Goal: Task Accomplishment & Management: Use online tool/utility

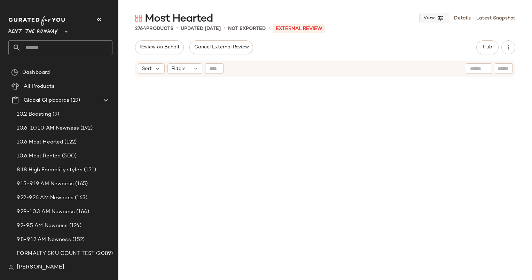
scroll to position [409, 0]
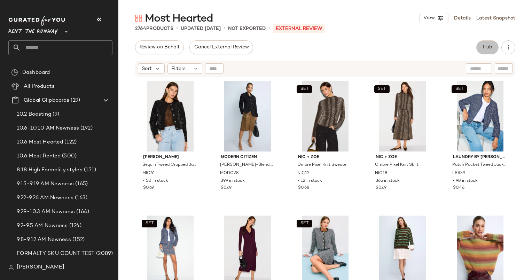
click at [480, 50] on button "Hub" at bounding box center [487, 47] width 22 height 14
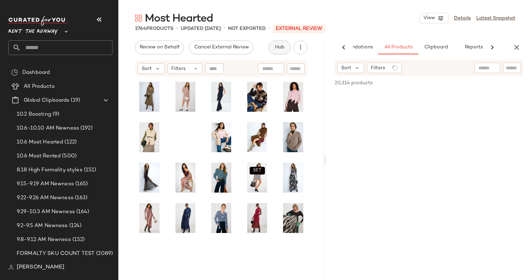
scroll to position [363, 0]
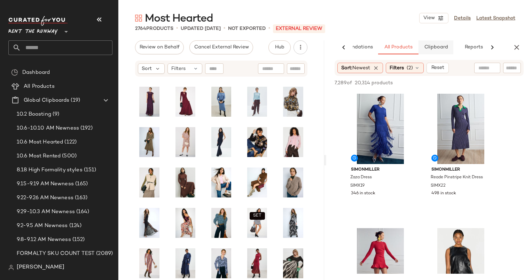
click at [438, 44] on button "Clipboard" at bounding box center [435, 47] width 35 height 14
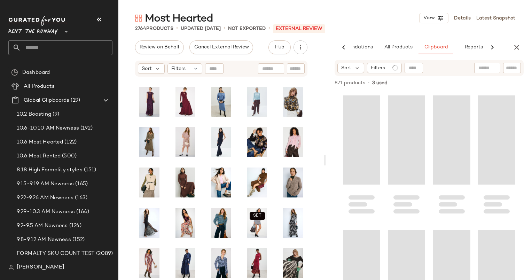
drag, startPoint x: 438, startPoint y: 44, endPoint x: 409, endPoint y: 57, distance: 31.9
click at [409, 57] on div "AI Recommendations All Products Clipboard Reports Sort: Newest Filters (2) Rese…" at bounding box center [429, 159] width 206 height 239
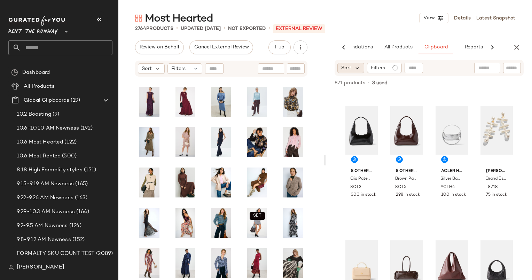
click at [355, 67] on icon at bounding box center [357, 68] width 6 height 6
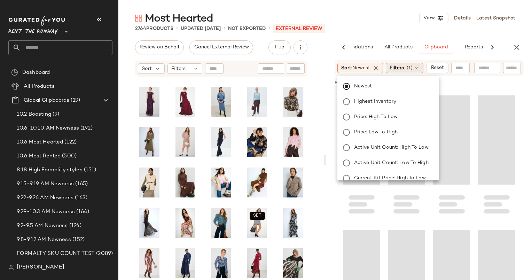
click at [406, 67] on div "Filters (1)" at bounding box center [405, 68] width 38 height 10
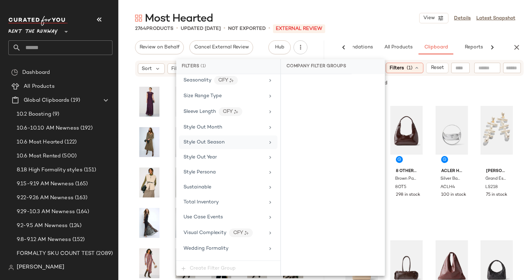
scroll to position [970, 0]
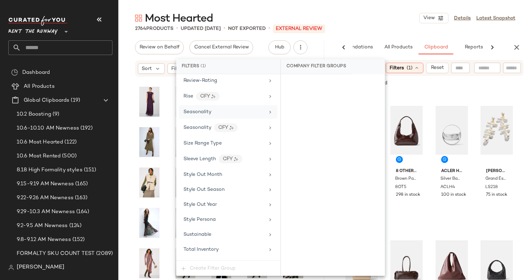
click at [197, 109] on span "Seasonality" at bounding box center [197, 111] width 28 height 5
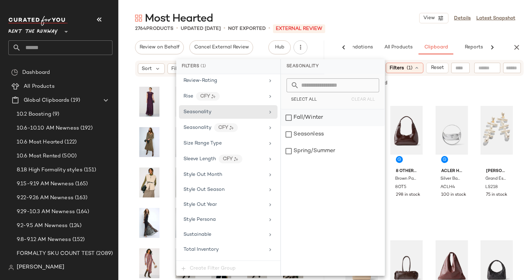
click at [301, 117] on div "Fall/Winter" at bounding box center [333, 117] width 104 height 17
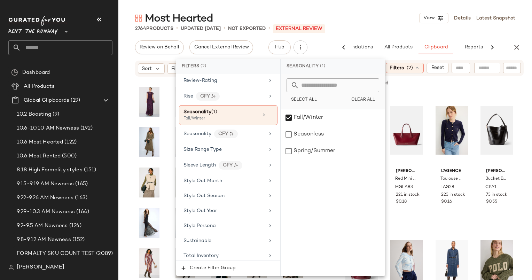
click at [370, 24] on div "Most Hearted View Details Latest Snapshot" at bounding box center [324, 18] width 413 height 14
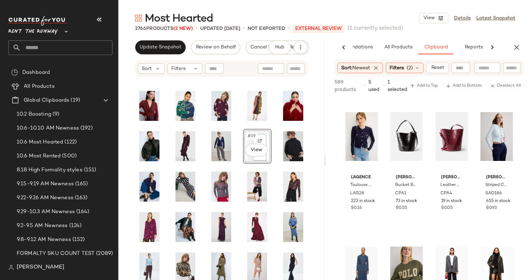
scroll to position [307, 0]
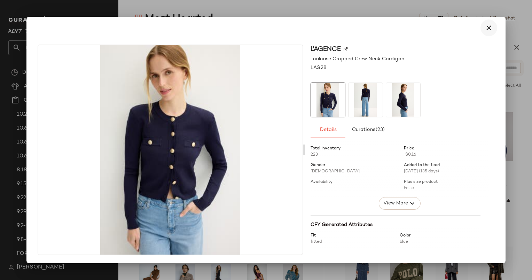
click at [484, 30] on icon "button" at bounding box center [488, 28] width 8 height 8
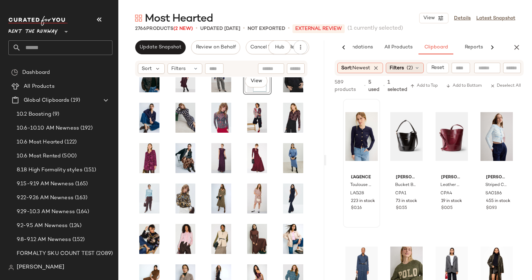
click at [406, 70] on div "Filters (2)" at bounding box center [405, 68] width 38 height 10
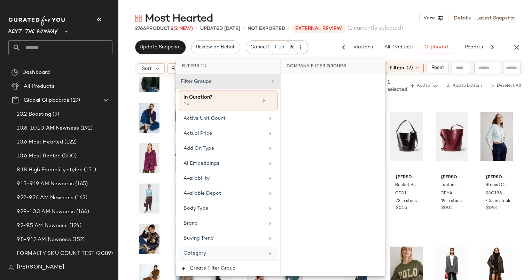
click at [237, 255] on div "Category" at bounding box center [223, 253] width 81 height 7
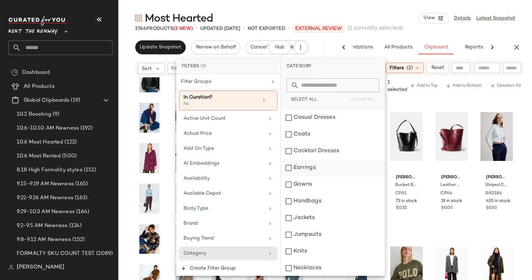
click at [313, 167] on div "Earrings" at bounding box center [333, 167] width 104 height 17
click at [318, 201] on div "Handbags" at bounding box center [333, 201] width 104 height 17
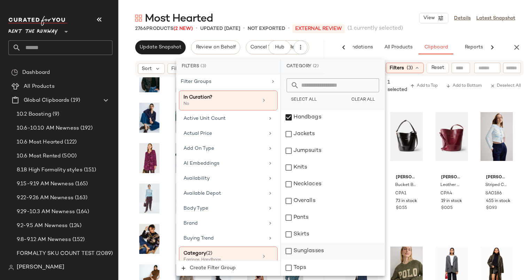
click at [316, 253] on div "Sunglasses" at bounding box center [333, 251] width 104 height 17
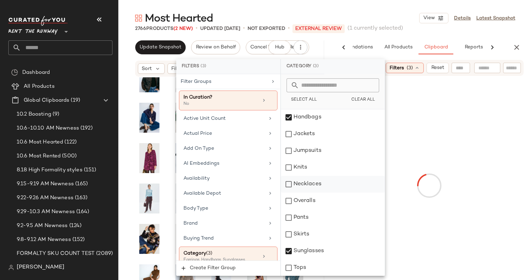
click at [320, 184] on div "Necklaces" at bounding box center [333, 184] width 104 height 17
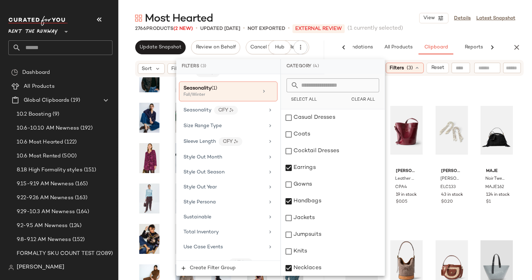
scroll to position [1030, 0]
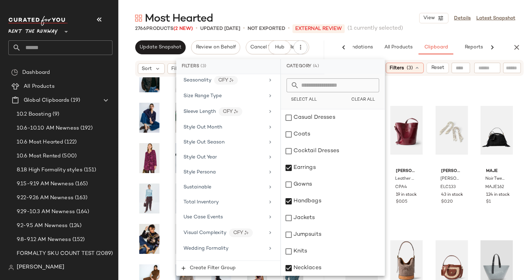
click at [227, 199] on div "Filter Groups In Curation? No Active Unit Count Actual Price Add On Type AI Emb…" at bounding box center [228, 167] width 104 height 186
click at [228, 198] on div "Total Inventory" at bounding box center [228, 202] width 98 height 14
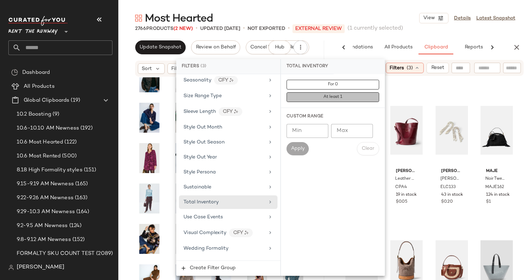
click at [332, 100] on button "At least 1" at bounding box center [332, 97] width 93 height 10
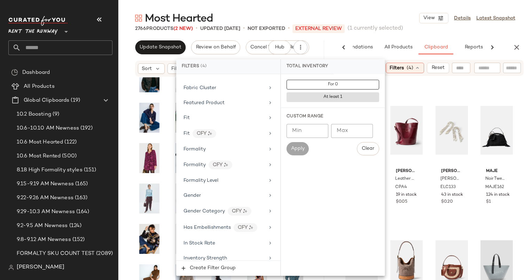
scroll to position [0, 0]
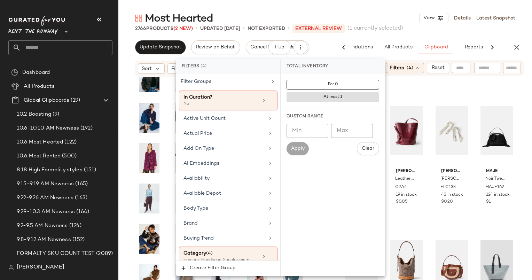
click at [409, 89] on div "12 products • 2 used • 0 selected Add to Top Add to Bottom Deselect All" at bounding box center [429, 83] width 206 height 15
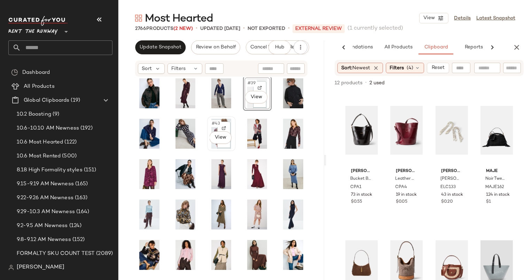
scroll to position [305, 0]
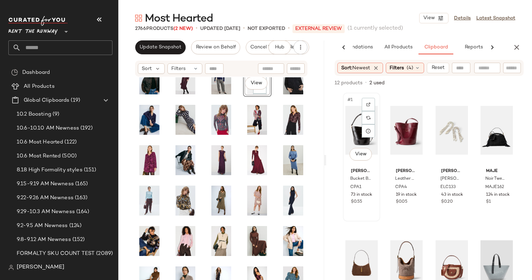
click at [354, 117] on div "#1 View" at bounding box center [361, 130] width 32 height 70
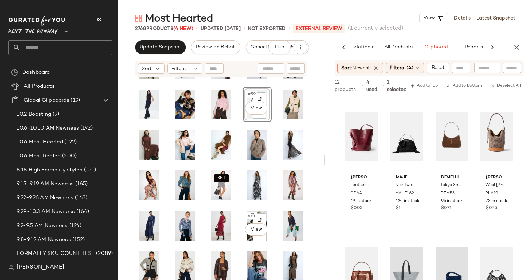
scroll to position [441, 0]
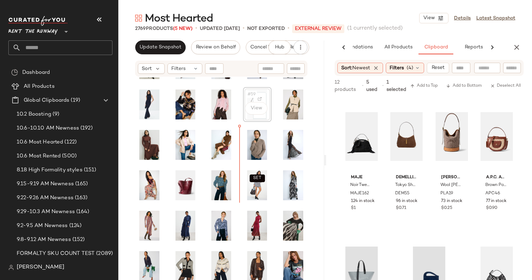
scroll to position [441, 0]
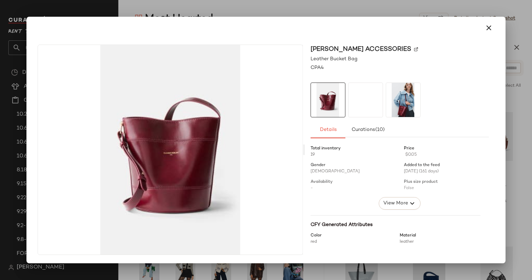
drag, startPoint x: 145, startPoint y: 182, endPoint x: 222, endPoint y: 152, distance: 82.5
click at [487, 25] on icon "button" at bounding box center [488, 28] width 8 height 8
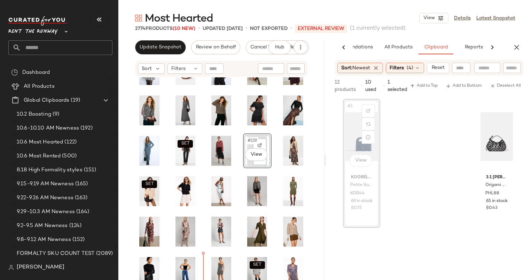
scroll to position [906, 0]
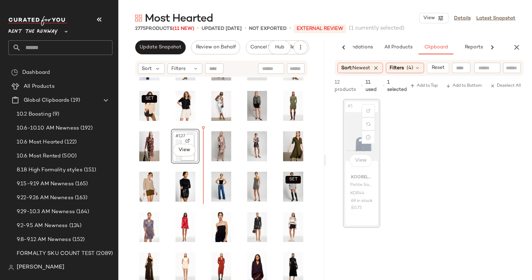
scroll to position [962, 0]
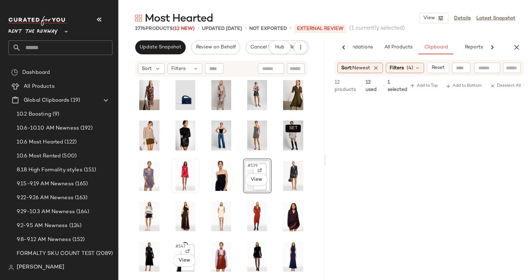
scroll to position [1062, 0]
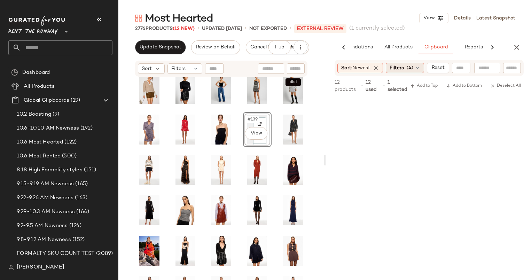
click at [412, 70] on span "(4)" at bounding box center [409, 67] width 7 height 7
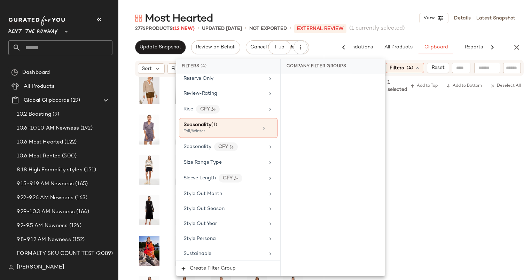
scroll to position [962, 0]
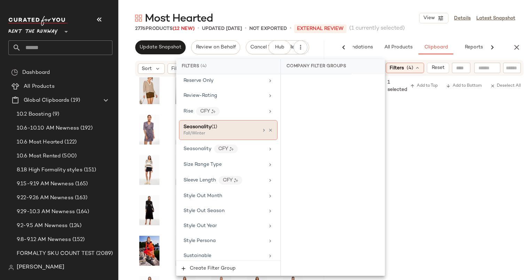
click at [224, 123] on div "Seasonality (1)" at bounding box center [220, 126] width 75 height 7
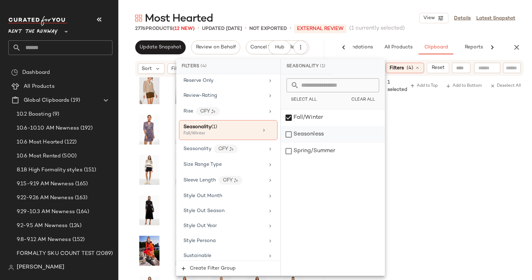
click at [321, 134] on div "Seasonless" at bounding box center [333, 134] width 104 height 17
click at [311, 121] on div "Fall/Winter" at bounding box center [333, 117] width 104 height 17
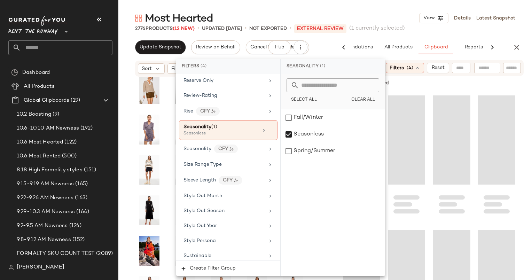
click at [331, 14] on div "Most Hearted View Details Latest Snapshot" at bounding box center [324, 18] width 413 height 14
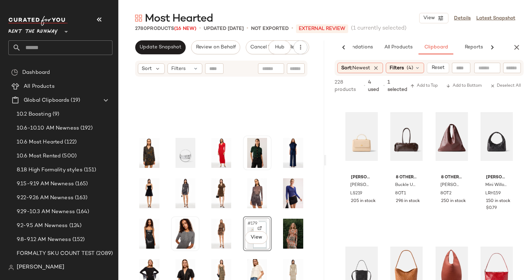
scroll to position [1398, 0]
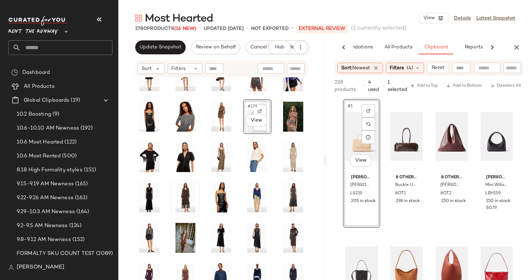
drag, startPoint x: 356, startPoint y: 119, endPoint x: 185, endPoint y: 200, distance: 189.1
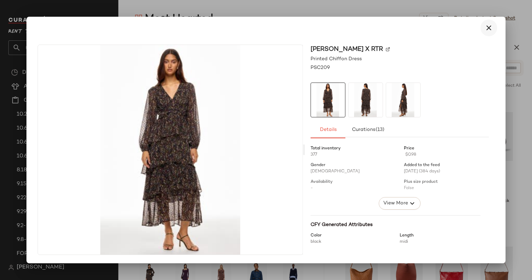
click at [490, 32] on button "button" at bounding box center [488, 27] width 17 height 17
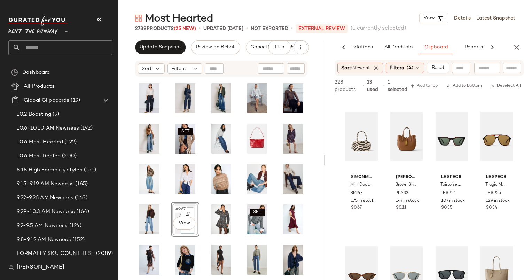
scroll to position [2021, 0]
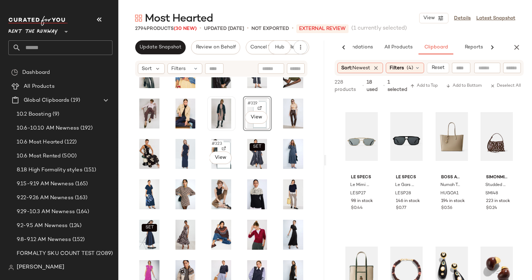
scroll to position [2542, 0]
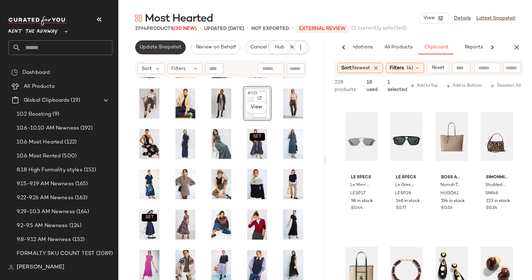
click at [157, 48] on span "Update Snapshot" at bounding box center [160, 48] width 42 height 6
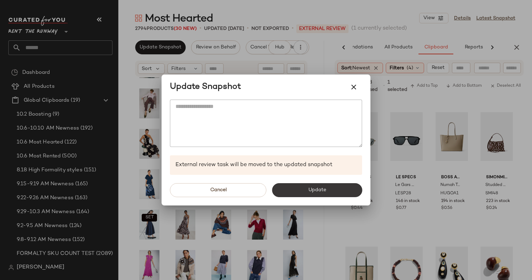
click at [292, 187] on button "Update" at bounding box center [317, 190] width 90 height 14
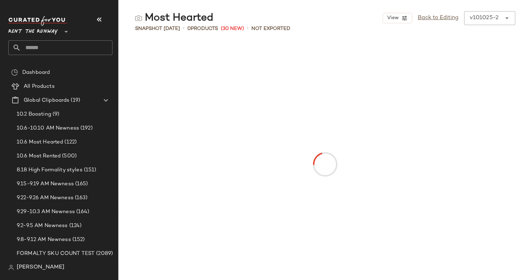
click at [42, 30] on span "Rent the Runway" at bounding box center [32, 30] width 49 height 13
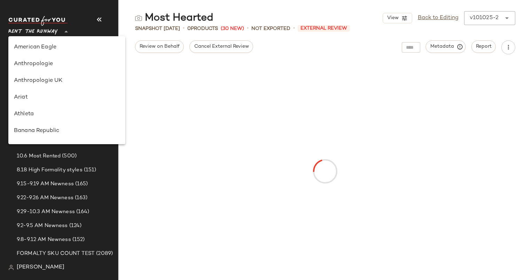
scroll to position [351, 0]
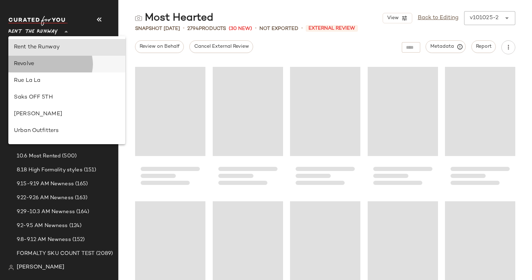
click at [39, 68] on div "Revolve" at bounding box center [67, 64] width 106 height 8
type input "**"
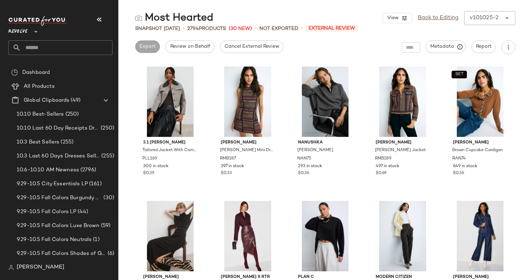
click at [69, 34] on div "Revolve **" at bounding box center [43, 27] width 70 height 17
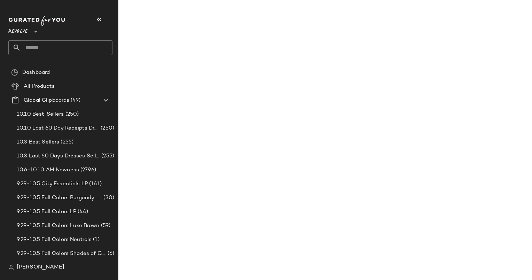
click at [74, 54] on input "text" at bounding box center [67, 47] width 92 height 15
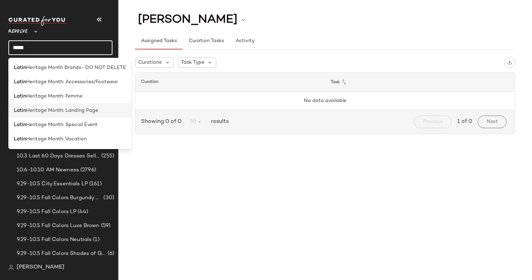
type input "*****"
click at [95, 111] on span "Heritage Month: Landing Page" at bounding box center [62, 110] width 72 height 7
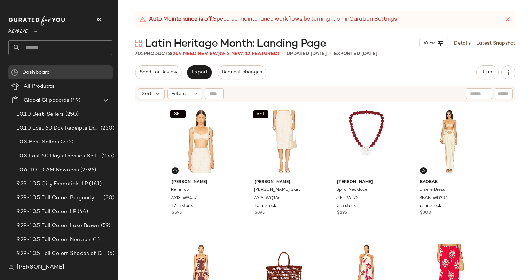
click at [512, 17] on div "Auto Maintenance is off. Speed up maintenance workflows by turning it on in Cur…" at bounding box center [325, 19] width 380 height 17
click at [506, 19] on icon at bounding box center [507, 19] width 7 height 7
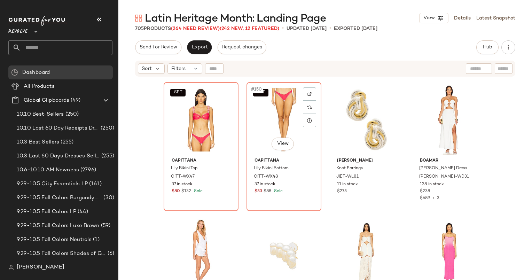
scroll to position [4968, 0]
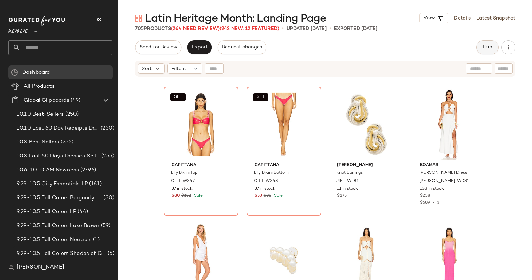
click at [488, 42] on button "Hub" at bounding box center [487, 47] width 22 height 14
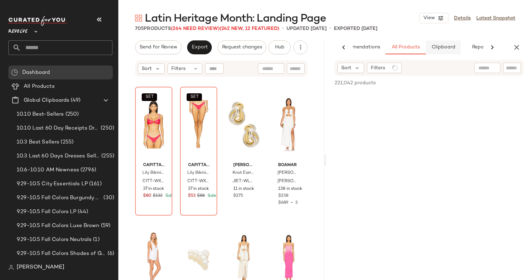
scroll to position [0, 29]
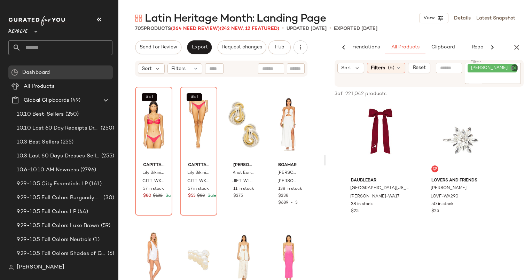
click at [513, 66] on icon "Clear Filter" at bounding box center [514, 68] width 8 height 8
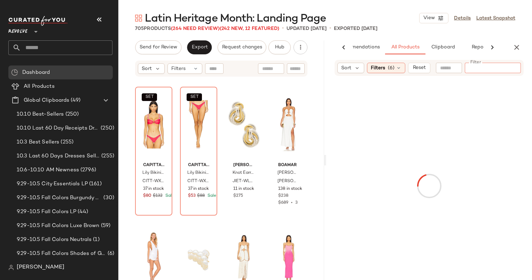
click at [447, 69] on div at bounding box center [449, 68] width 26 height 10
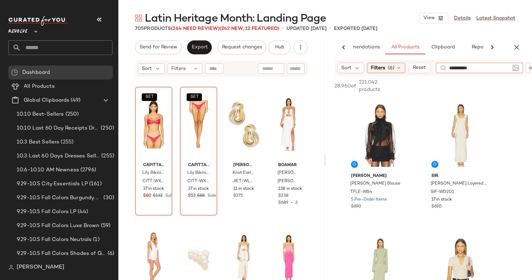
type input "**********"
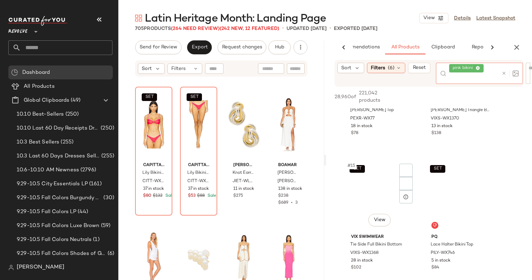
scroll to position [892, 0]
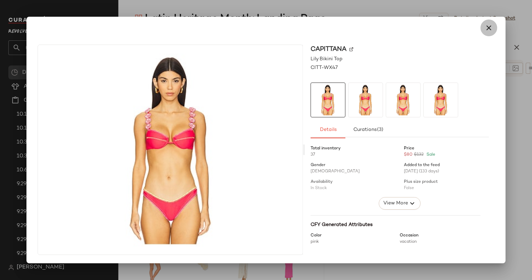
click at [485, 33] on button "button" at bounding box center [488, 27] width 17 height 17
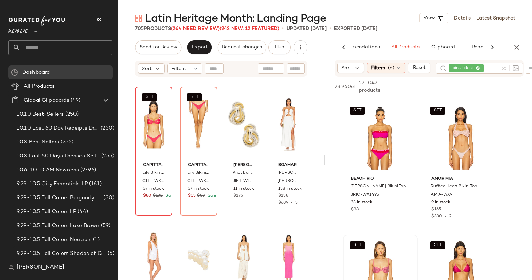
scroll to position [669, 0]
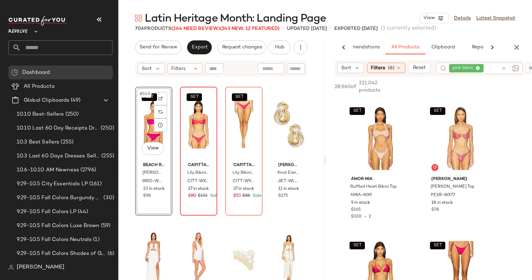
click at [503, 67] on div at bounding box center [508, 68] width 20 height 11
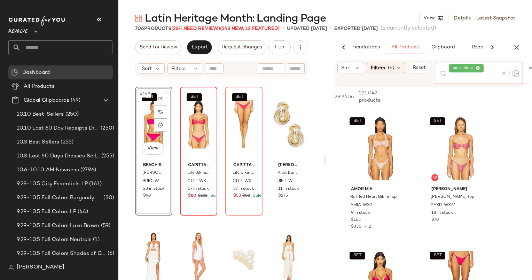
click at [503, 72] on icon at bounding box center [503, 73] width 5 height 5
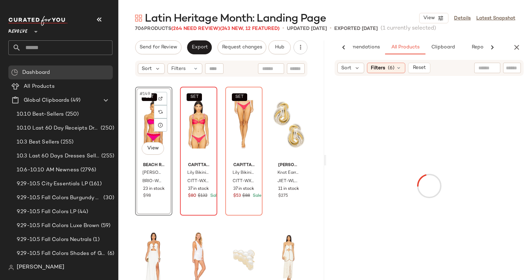
click at [514, 73] on div at bounding box center [512, 68] width 18 height 10
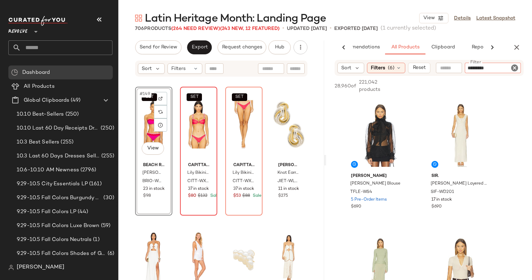
type input "**********"
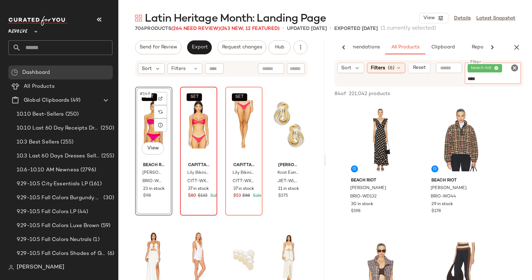
type input "*****"
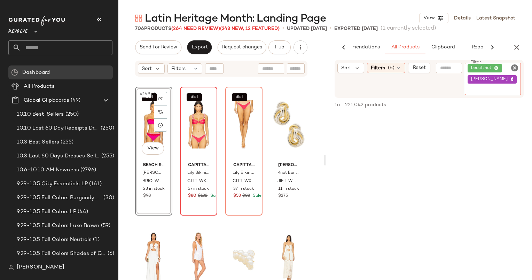
click at [510, 78] on icon at bounding box center [512, 79] width 5 height 5
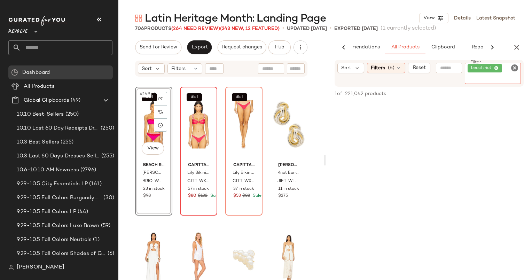
click at [516, 68] on icon "Clear Filter" at bounding box center [514, 68] width 8 height 8
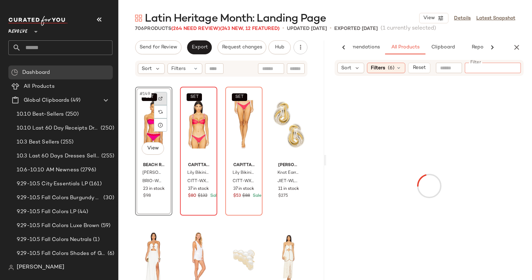
click at [164, 100] on div at bounding box center [160, 98] width 13 height 13
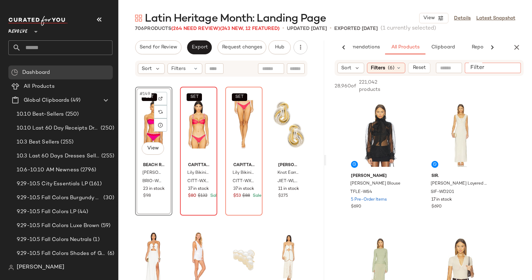
click at [514, 71] on input "Filter" at bounding box center [496, 67] width 59 height 7
type input "*"
type input "**********"
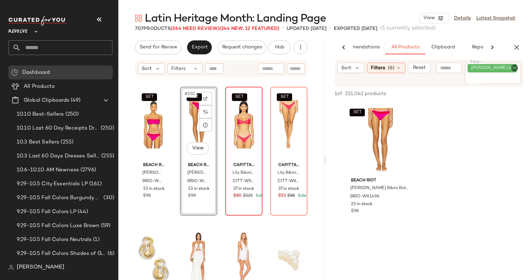
click at [228, 106] on div "SET" at bounding box center [244, 124] width 32 height 70
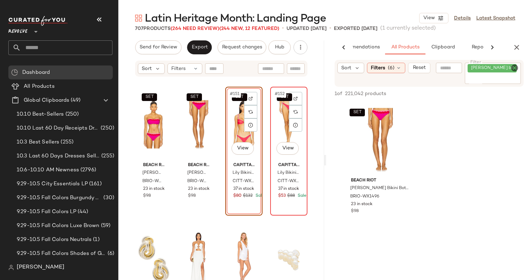
click at [272, 111] on div "SET #152 View" at bounding box center [288, 124] width 32 height 70
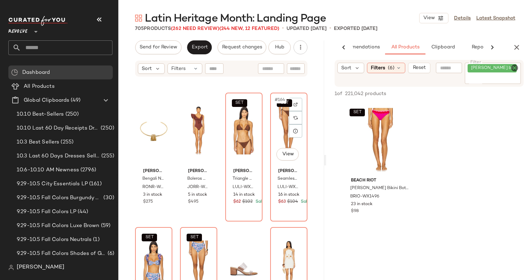
scroll to position [5365, 0]
click at [516, 66] on icon "Clear Filter" at bounding box center [514, 68] width 8 height 8
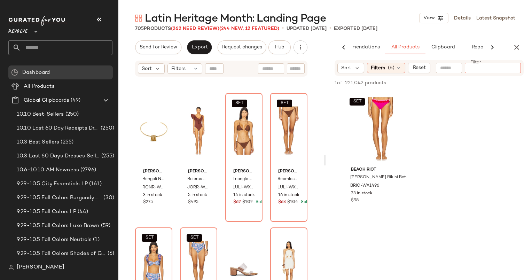
click at [444, 71] on div at bounding box center [449, 68] width 26 height 10
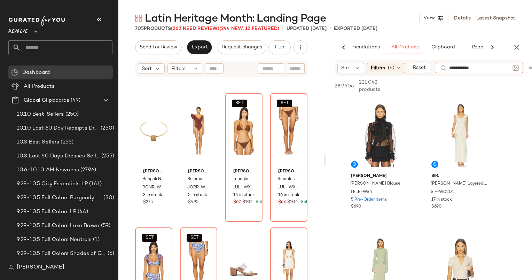
type input "**********"
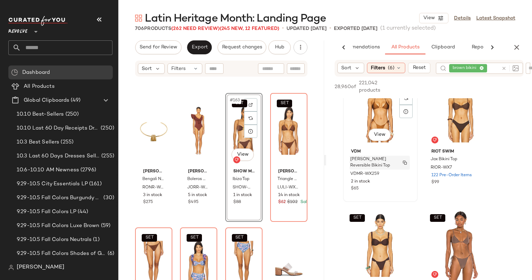
scroll to position [159, 0]
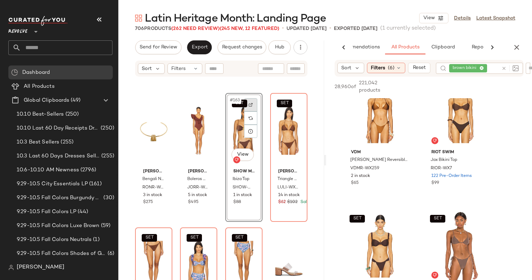
click at [246, 100] on div at bounding box center [250, 104] width 13 height 13
click at [504, 67] on div at bounding box center [508, 68] width 20 height 11
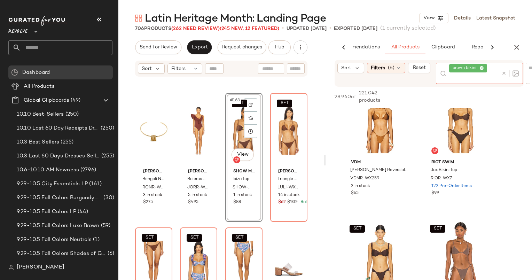
click at [504, 72] on icon at bounding box center [503, 73] width 5 height 5
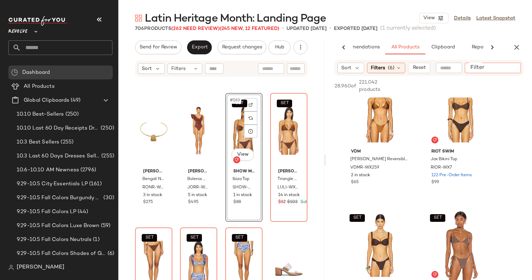
click at [521, 68] on div at bounding box center [493, 68] width 56 height 10
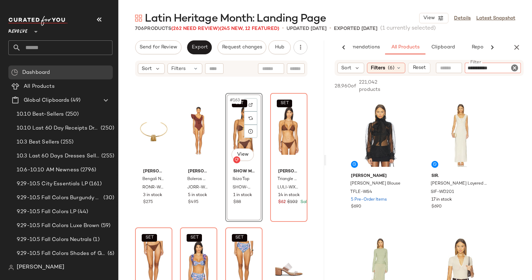
type input "**********"
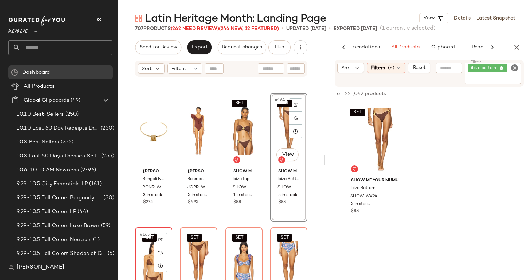
click at [142, 234] on span "#165" at bounding box center [145, 234] width 12 height 7
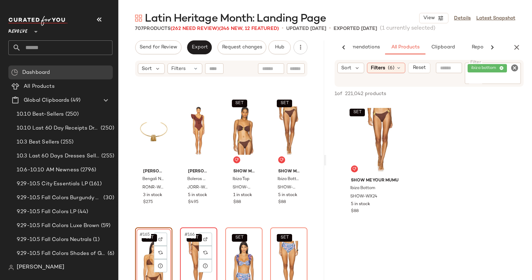
click at [184, 235] on span "#166" at bounding box center [190, 234] width 12 height 7
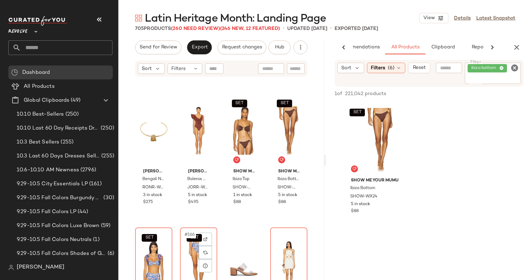
scroll to position [5485, 0]
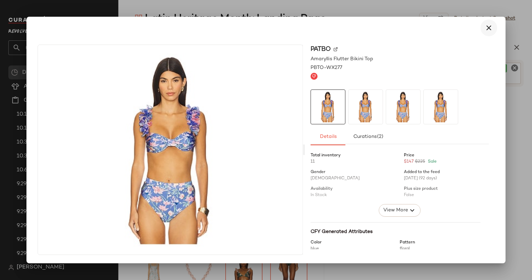
click at [489, 29] on icon "button" at bounding box center [488, 28] width 8 height 8
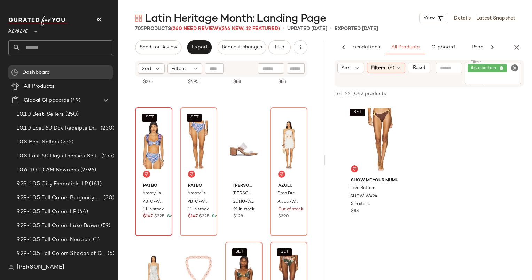
click at [514, 68] on icon "Clear Filter" at bounding box center [514, 68] width 8 height 8
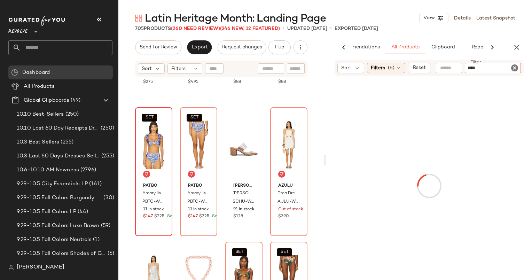
type input "*****"
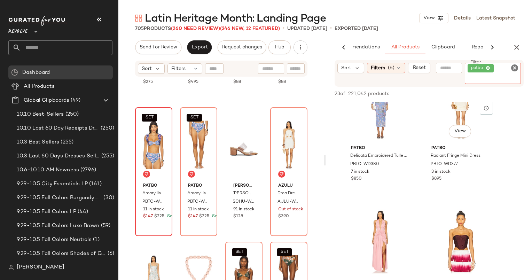
scroll to position [167, 0]
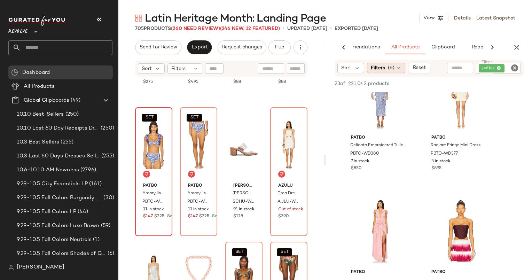
click at [393, 70] on span "(6)" at bounding box center [391, 67] width 7 height 7
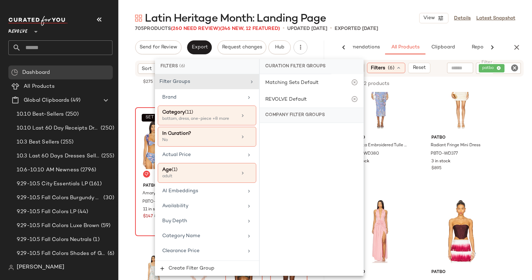
click at [515, 67] on icon "Clear Filter" at bounding box center [514, 68] width 8 height 8
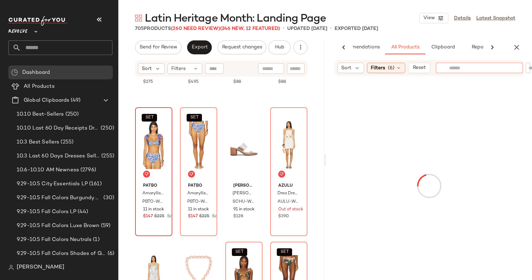
click at [478, 68] on input "text" at bounding box center [479, 67] width 61 height 7
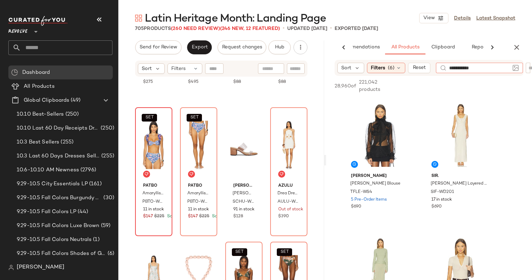
type input "**********"
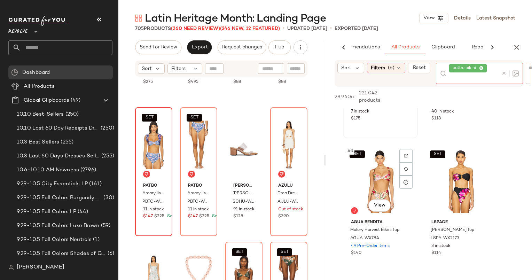
scroll to position [0, 0]
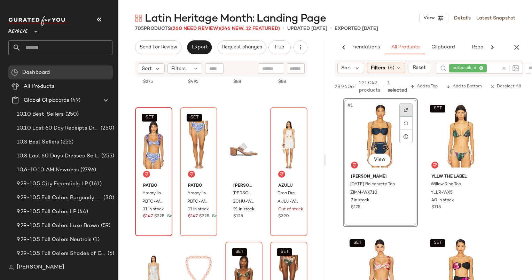
click at [408, 104] on div at bounding box center [405, 109] width 13 height 13
click at [503, 66] on div at bounding box center [508, 68] width 20 height 11
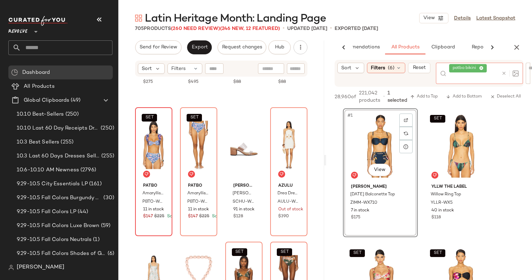
click at [505, 72] on icon at bounding box center [503, 73] width 5 height 5
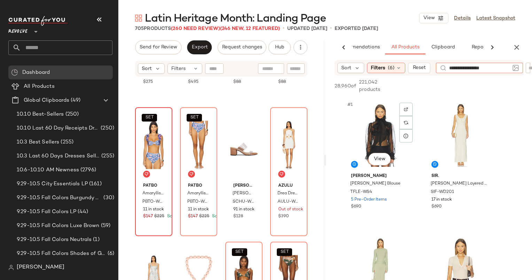
type input "**********"
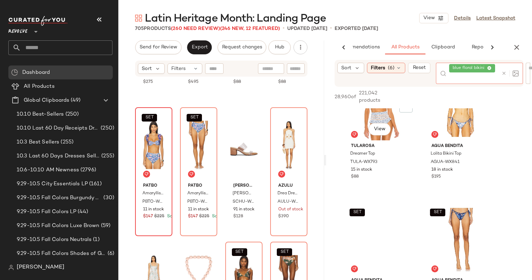
scroll to position [237, 0]
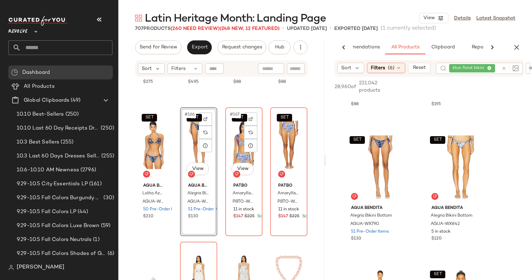
click at [233, 126] on div "SET #167 View" at bounding box center [244, 145] width 32 height 70
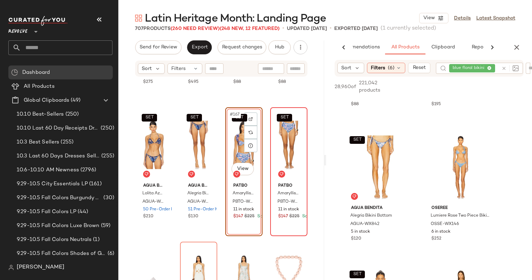
click at [272, 124] on div "SET" at bounding box center [288, 145] width 32 height 70
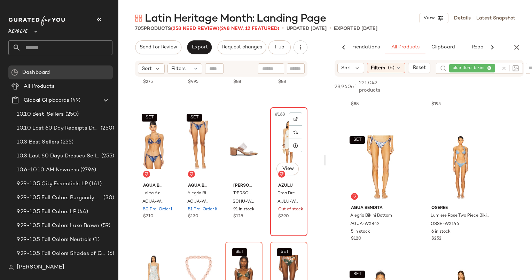
click at [272, 124] on div "#168 View" at bounding box center [288, 145] width 32 height 70
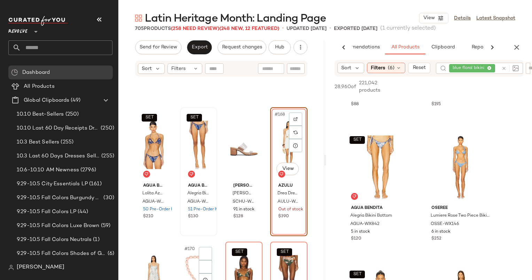
scroll to position [5590, 0]
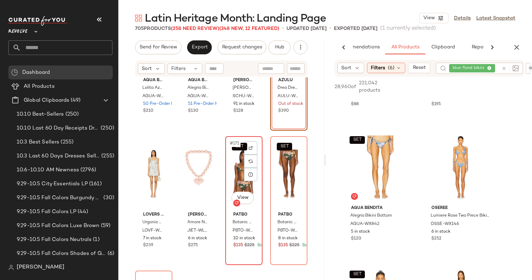
click at [229, 165] on div "SET #171 View" at bounding box center [244, 174] width 32 height 70
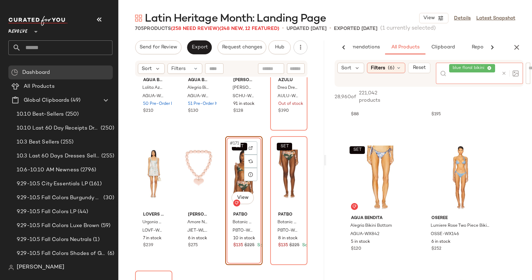
click at [500, 69] on div at bounding box center [508, 73] width 20 height 21
click at [504, 72] on icon at bounding box center [503, 73] width 5 height 5
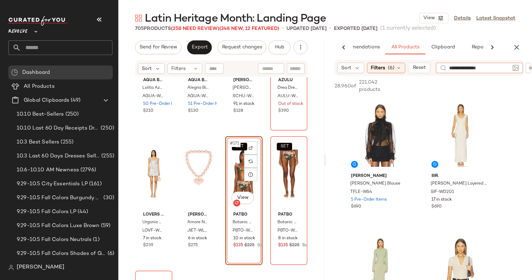
type input "**********"
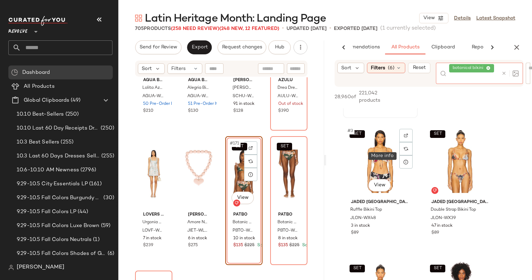
scroll to position [127, 0]
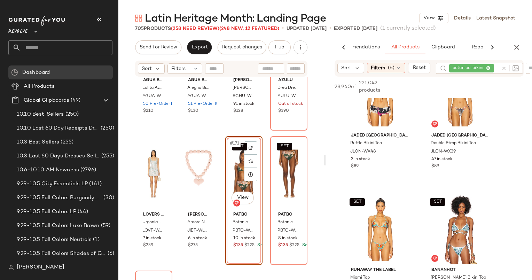
scroll to position [0, 0]
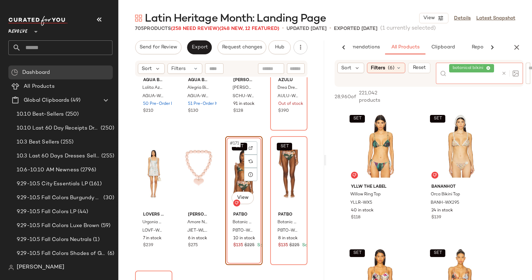
click at [504, 68] on div at bounding box center [508, 73] width 20 height 21
click at [505, 72] on icon at bounding box center [503, 73] width 5 height 5
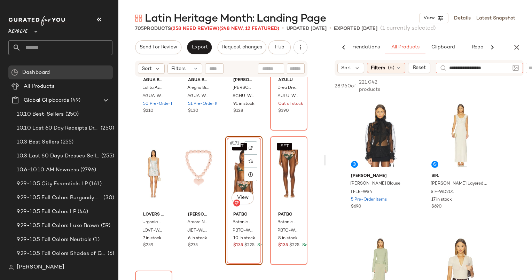
type input "**********"
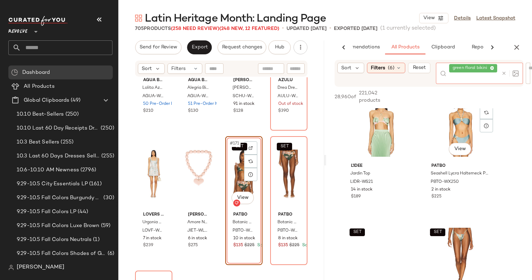
scroll to position [28, 0]
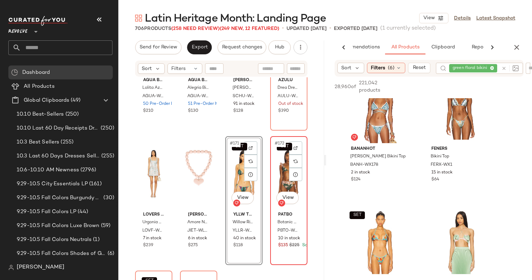
click at [280, 162] on div "SET #172 View" at bounding box center [288, 174] width 32 height 70
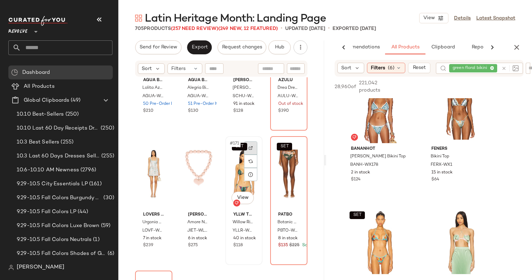
click at [253, 145] on div at bounding box center [250, 147] width 13 height 13
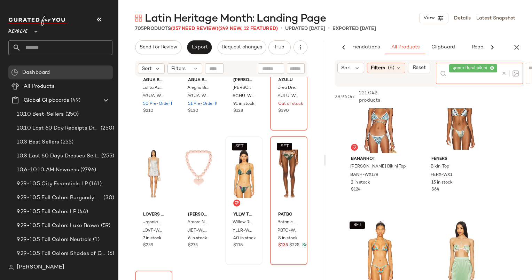
click at [503, 69] on div at bounding box center [508, 73] width 20 height 21
click at [505, 73] on icon at bounding box center [503, 73] width 5 height 5
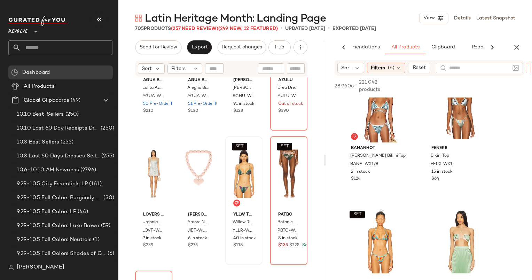
click at [527, 66] on div "Sort Filters (6) Reset Filter Filter" at bounding box center [429, 68] width 206 height 16
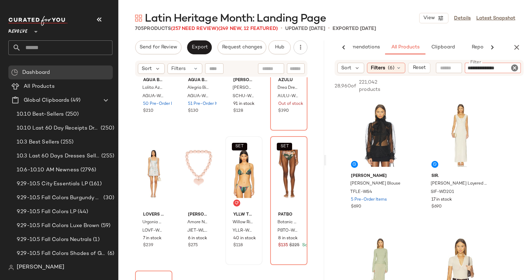
type input "**********"
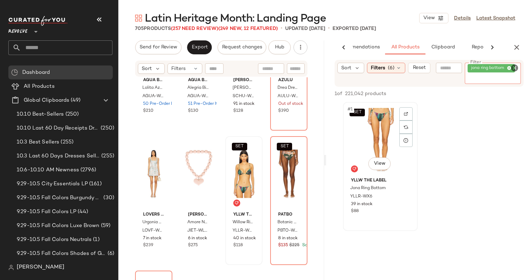
click at [386, 128] on div "SET #1 View" at bounding box center [380, 139] width 70 height 70
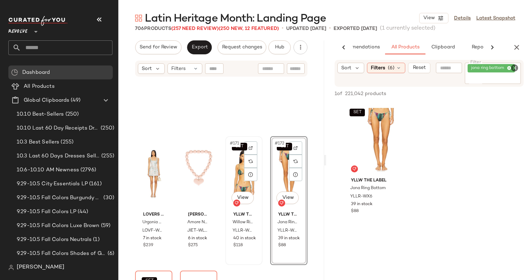
scroll to position [5694, 0]
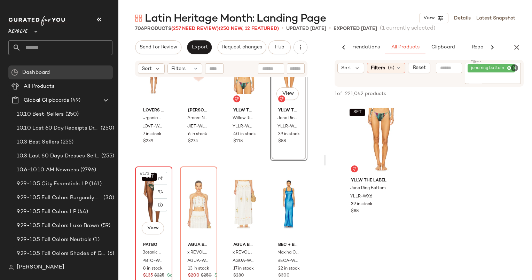
click at [144, 182] on div "SET #173 View" at bounding box center [153, 204] width 32 height 70
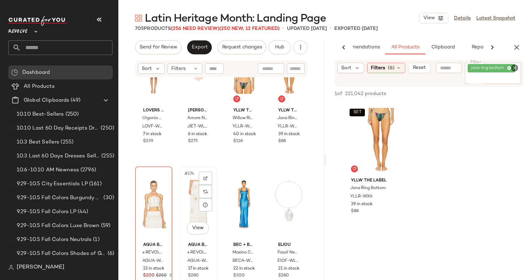
scroll to position [5769, 0]
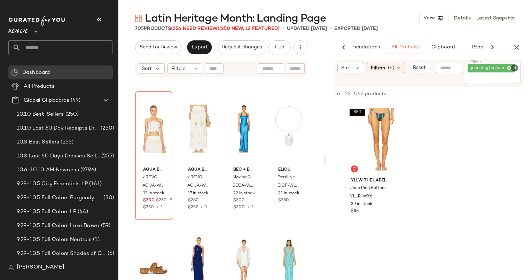
click at [513, 67] on icon "Clear Filter" at bounding box center [514, 68] width 8 height 8
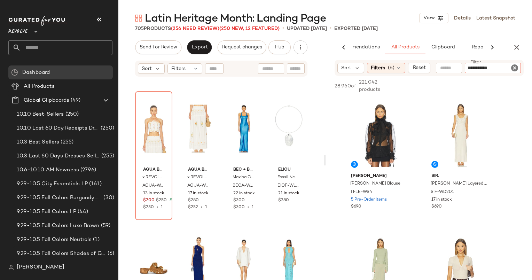
type input "**********"
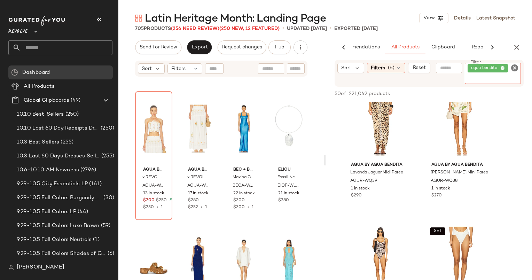
scroll to position [141, 0]
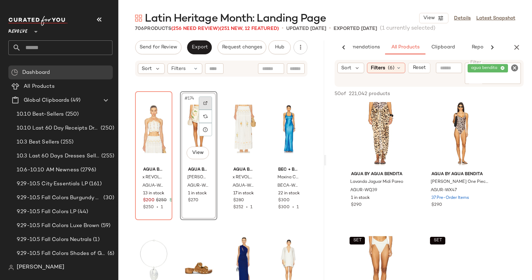
click at [207, 103] on div at bounding box center [205, 102] width 13 height 13
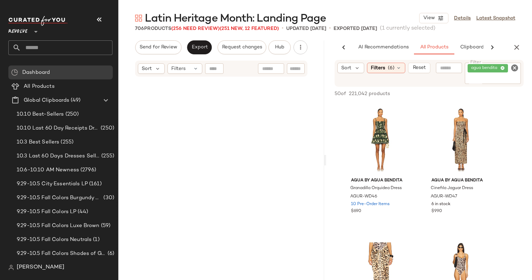
scroll to position [141, 0]
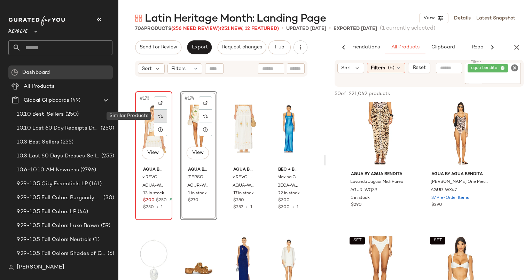
click at [160, 114] on img at bounding box center [160, 116] width 4 height 4
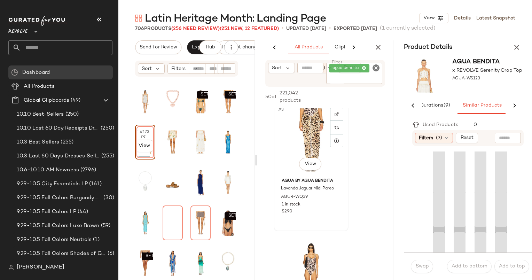
scroll to position [0, 56]
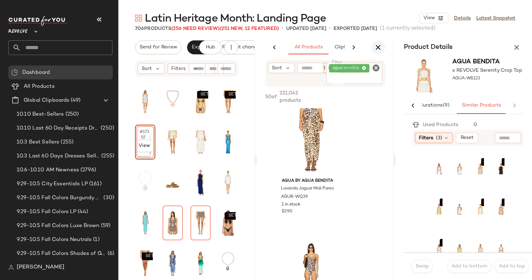
click at [379, 44] on icon "button" at bounding box center [378, 47] width 8 height 8
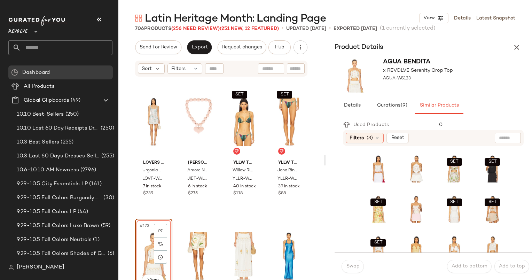
scroll to position [5776, 0]
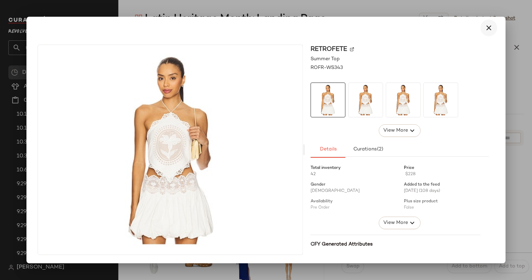
click at [489, 26] on icon "button" at bounding box center [488, 28] width 8 height 8
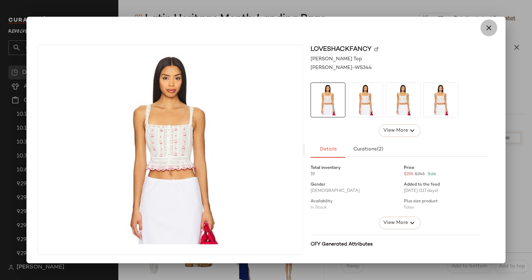
click at [496, 31] on button "button" at bounding box center [488, 27] width 17 height 17
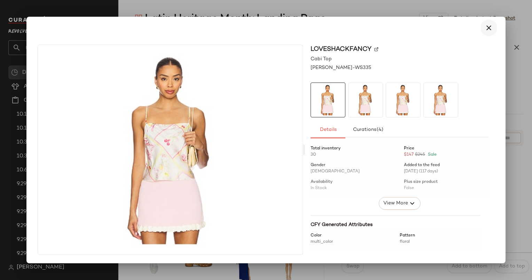
click at [490, 30] on icon "button" at bounding box center [488, 28] width 8 height 8
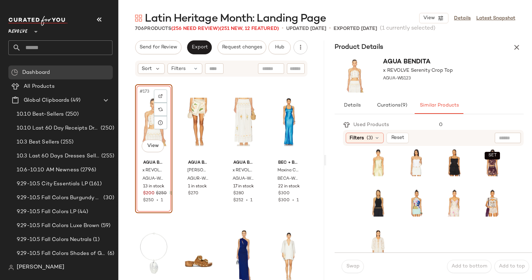
scroll to position [176, 0]
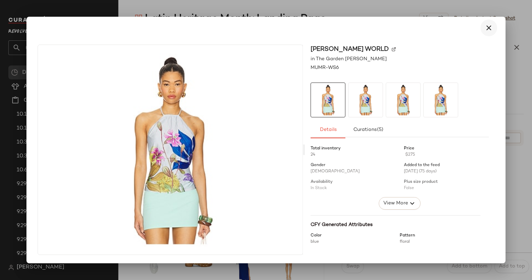
click at [484, 32] on button "button" at bounding box center [488, 27] width 17 height 17
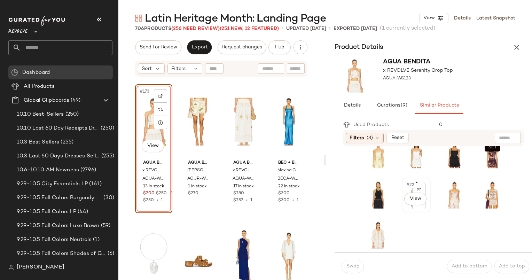
click at [410, 180] on div "#22 View" at bounding box center [416, 195] width 24 height 30
click at [352, 269] on span "Swap" at bounding box center [353, 266] width 14 height 6
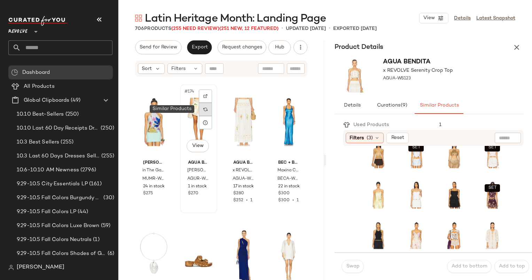
click at [206, 108] on img at bounding box center [205, 109] width 4 height 4
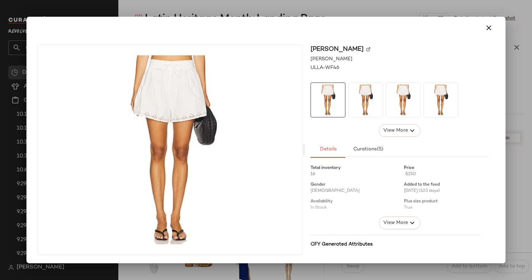
click at [493, 19] on div at bounding box center [266, 27] width 462 height 17
click at [498, 30] on div at bounding box center [265, 28] width 473 height 22
click at [489, 29] on icon "button" at bounding box center [488, 28] width 8 height 8
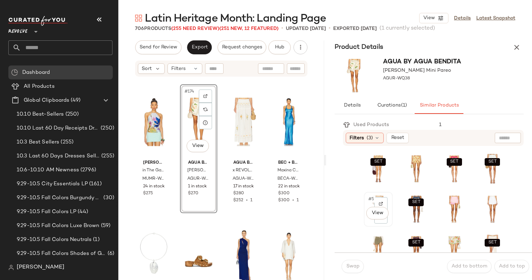
click at [374, 203] on div "#5 View" at bounding box center [378, 209] width 24 height 30
click at [354, 265] on span "Swap" at bounding box center [353, 266] width 14 height 6
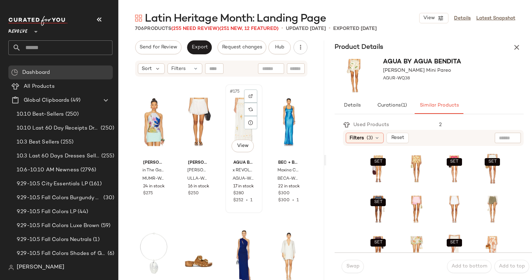
click at [238, 110] on div "#175 View" at bounding box center [244, 122] width 32 height 70
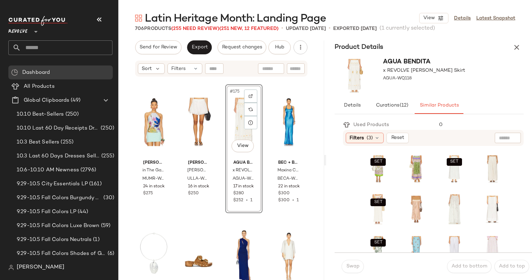
click at [512, 57] on div "Agua Bendita x REVOLVE Jenna Maxi Skirt AGUA-WQ118" at bounding box center [429, 75] width 206 height 43
click at [515, 51] on icon "button" at bounding box center [516, 47] width 8 height 8
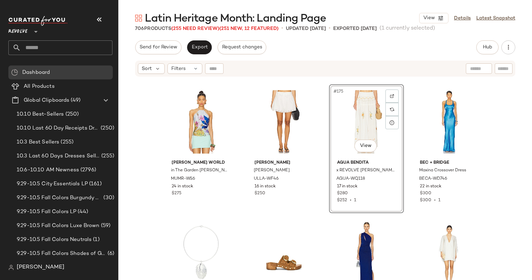
click at [359, 101] on div "#175 View" at bounding box center [366, 122] width 70 height 70
click at [359, 103] on div "#175 View" at bounding box center [366, 122] width 70 height 70
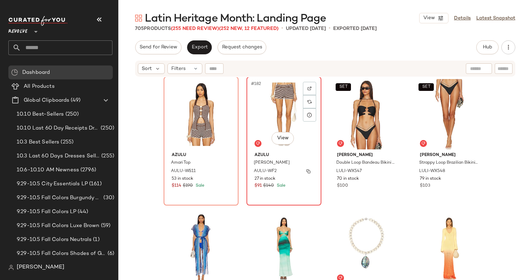
scroll to position [6038, 0]
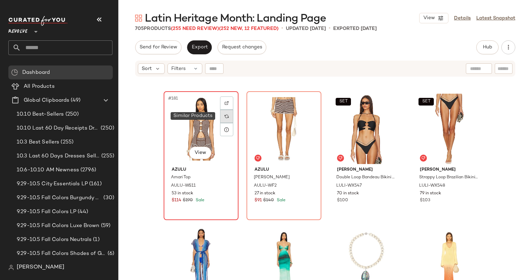
click at [224, 117] on img at bounding box center [226, 116] width 4 height 4
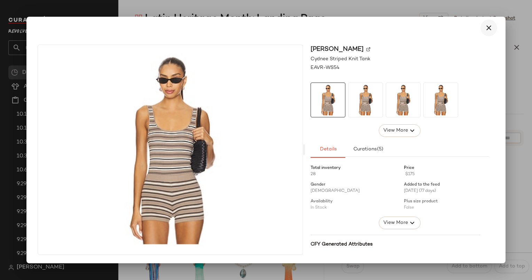
click at [491, 29] on icon "button" at bounding box center [488, 28] width 8 height 8
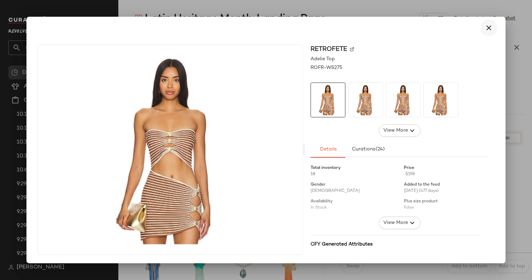
click at [490, 28] on icon "button" at bounding box center [488, 28] width 8 height 8
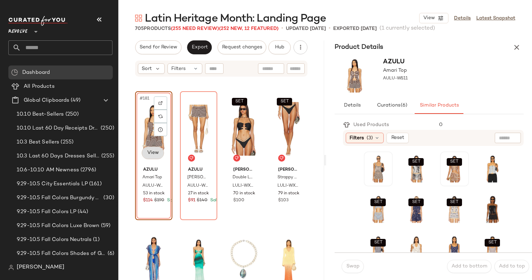
click at [152, 154] on body "Revolve ** Dashboard All Products Global Clipboards (49) 10.10 Best-Sellers (25…" at bounding box center [266, 140] width 532 height 280
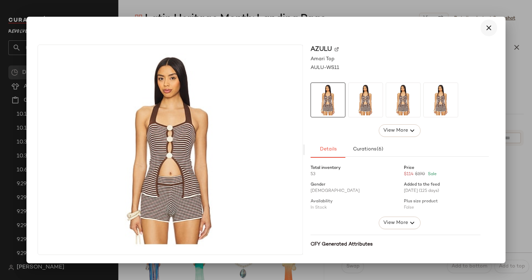
click at [490, 26] on icon "button" at bounding box center [488, 28] width 8 height 8
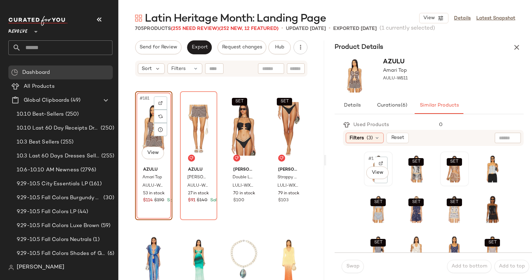
click at [372, 160] on span "#1" at bounding box center [370, 158] width 7 height 7
click at [355, 266] on span "Swap" at bounding box center [353, 266] width 14 height 6
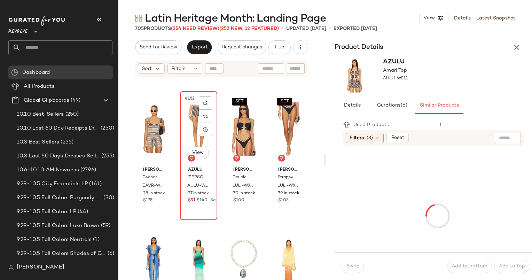
click at [195, 125] on div "#182 View" at bounding box center [198, 129] width 32 height 70
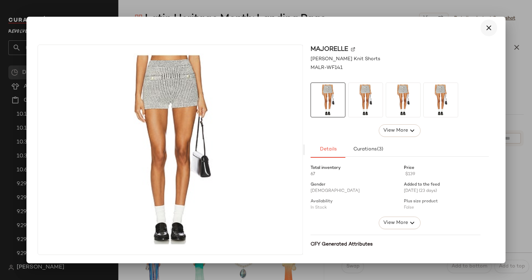
click at [492, 21] on button "button" at bounding box center [488, 27] width 17 height 17
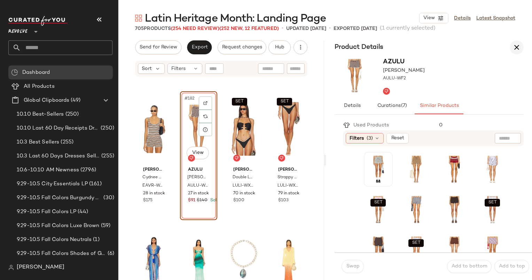
click at [517, 48] on icon "button" at bounding box center [516, 47] width 8 height 8
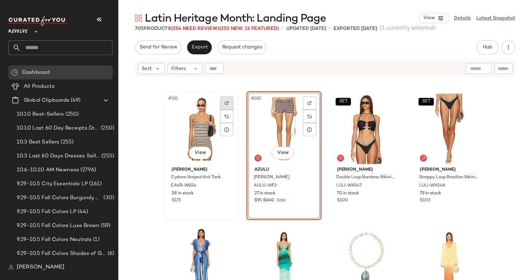
click at [223, 107] on div at bounding box center [226, 102] width 13 height 13
click at [489, 52] on button "Hub" at bounding box center [487, 47] width 22 height 14
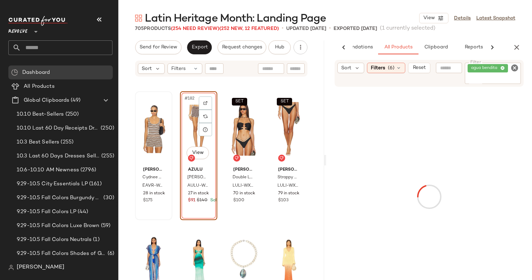
scroll to position [0, 36]
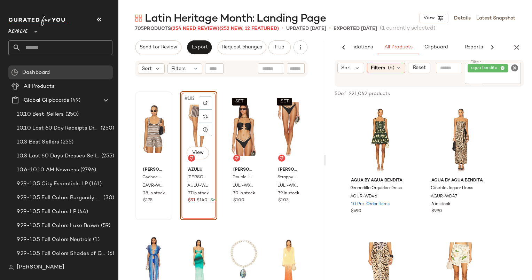
click at [514, 71] on icon "Clear Filter" at bounding box center [514, 68] width 8 height 8
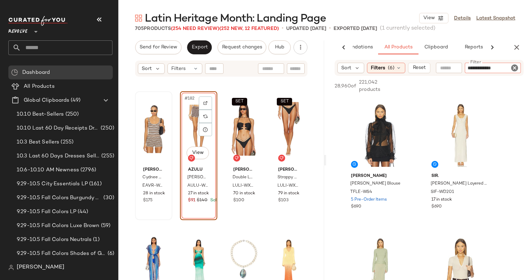
type input "**********"
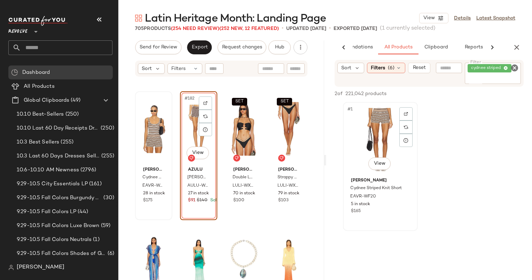
scroll to position [6038, 0]
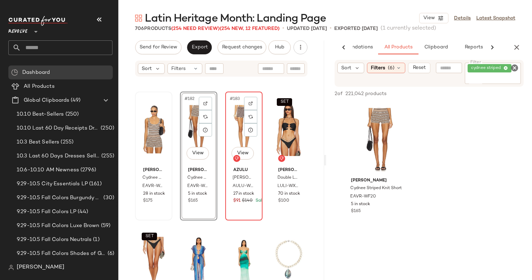
click at [231, 118] on div "#183 View" at bounding box center [244, 129] width 32 height 70
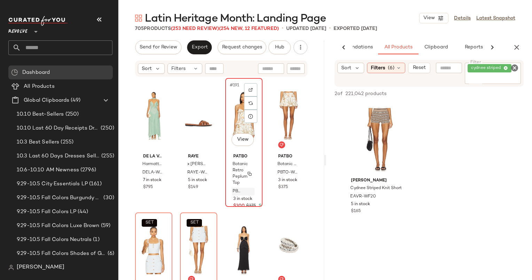
scroll to position [6320, 0]
click at [517, 48] on icon "button" at bounding box center [516, 47] width 8 height 8
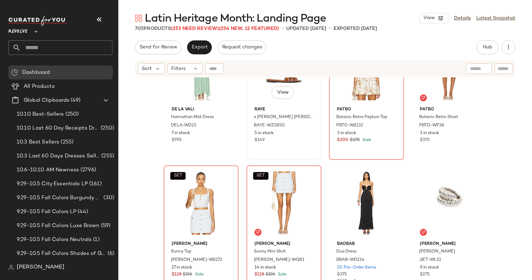
scroll to position [6367, 0]
click at [380, 40] on div "Latin Heritage Month: Landing Page View Details Latest Snapshot 705 Products (2…" at bounding box center [324, 145] width 413 height 269
click at [508, 113] on div "DE LA VALI Harmattan Midi Dress DELA-WD23 7 in stock $795 RAYE x Emma Rose Almo…" at bounding box center [324, 187] width 413 height 220
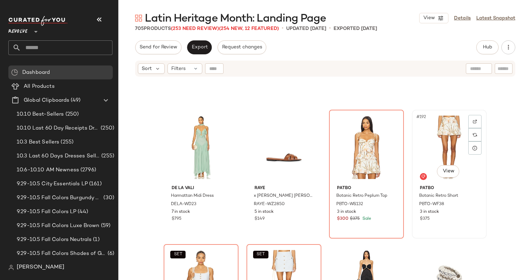
scroll to position [6295, 0]
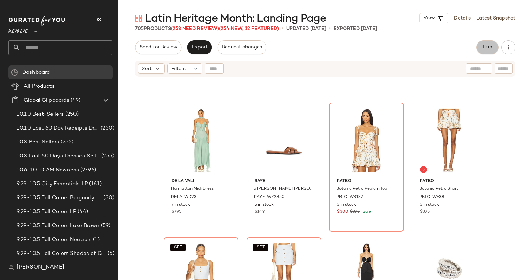
click at [488, 49] on span "Hub" at bounding box center [487, 48] width 10 height 6
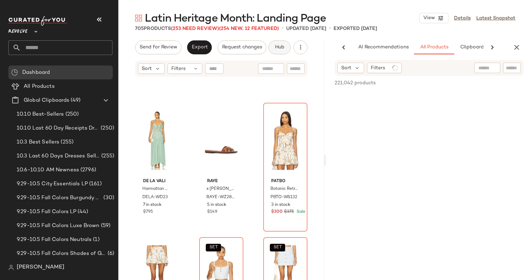
scroll to position [0, 43]
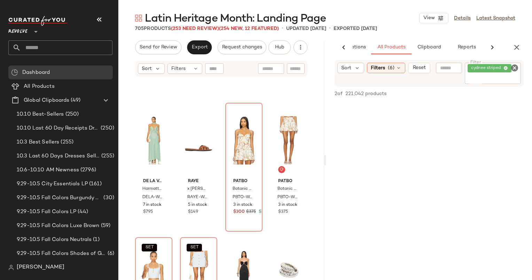
click at [516, 71] on icon "Clear Filter" at bounding box center [514, 68] width 8 height 8
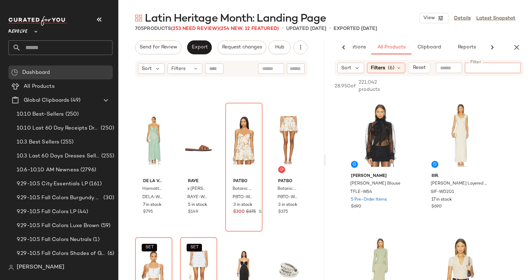
click at [414, 28] on div "705 Products (253 Need Review) (254 New, 12 Featured) • updated Oct 10th • Expo…" at bounding box center [324, 28] width 413 height 7
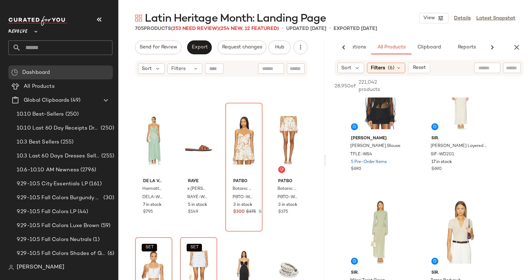
scroll to position [0, 0]
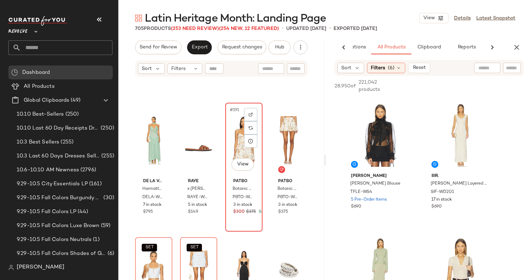
click at [239, 140] on div "#191 View" at bounding box center [244, 140] width 32 height 70
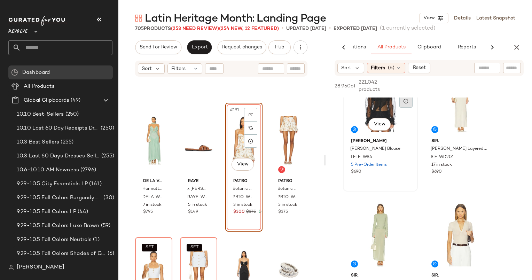
scroll to position [2, 0]
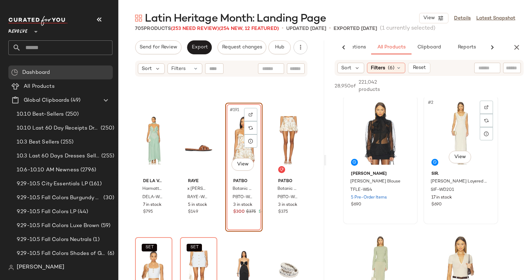
click at [454, 117] on div "#2 View" at bounding box center [461, 133] width 70 height 70
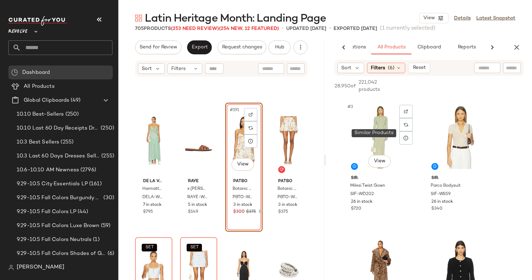
scroll to position [133, 0]
click at [516, 49] on icon "button" at bounding box center [516, 47] width 8 height 8
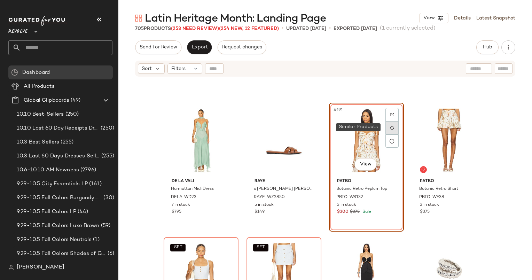
click at [390, 127] on img at bounding box center [392, 128] width 4 height 4
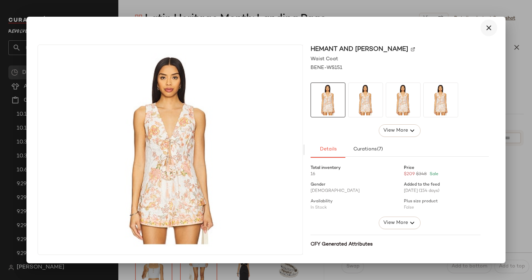
click at [484, 27] on icon "button" at bounding box center [488, 28] width 8 height 8
click at [487, 26] on icon "button" at bounding box center [488, 28] width 8 height 8
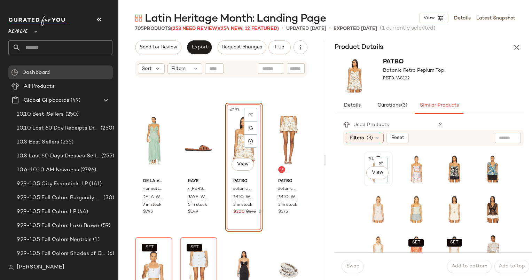
click at [364, 158] on div "#1 View" at bounding box center [377, 168] width 27 height 33
click at [346, 263] on span "Swap" at bounding box center [353, 266] width 14 height 6
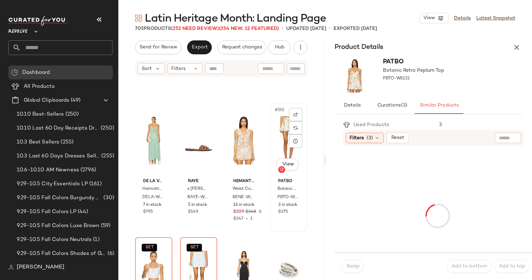
click at [279, 126] on div "#192 View" at bounding box center [288, 140] width 32 height 70
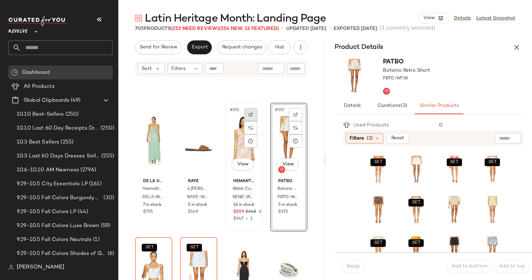
click at [249, 114] on img at bounding box center [250, 114] width 4 height 4
click at [289, 126] on div at bounding box center [295, 127] width 13 height 13
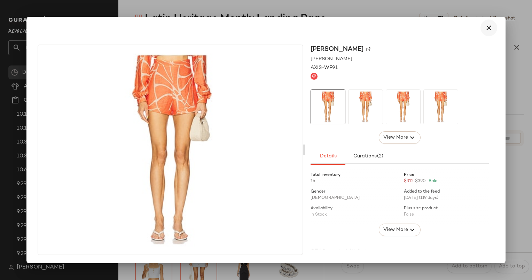
click at [484, 29] on icon "button" at bounding box center [488, 28] width 8 height 8
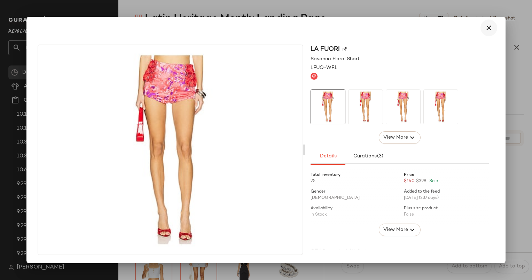
click at [489, 60] on div "LA FUORI Savanna Floral Short LFUO-WF1 View More Details Curations (3) Total in…" at bounding box center [399, 150] width 189 height 210
click at [490, 27] on icon "button" at bounding box center [488, 28] width 8 height 8
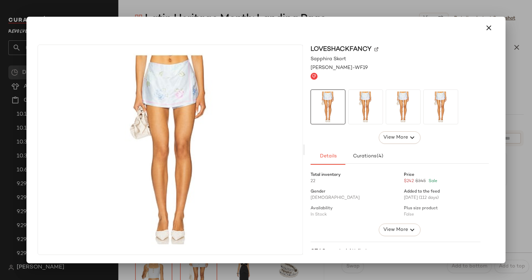
click at [496, 33] on div at bounding box center [266, 27] width 462 height 17
click at [491, 25] on icon "button" at bounding box center [488, 28] width 8 height 8
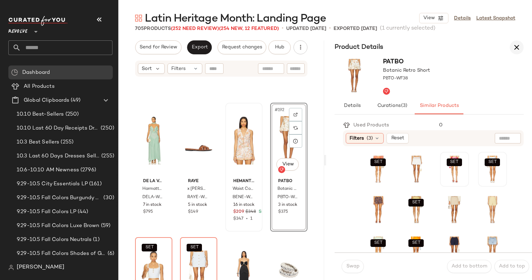
click at [518, 50] on icon "button" at bounding box center [516, 47] width 8 height 8
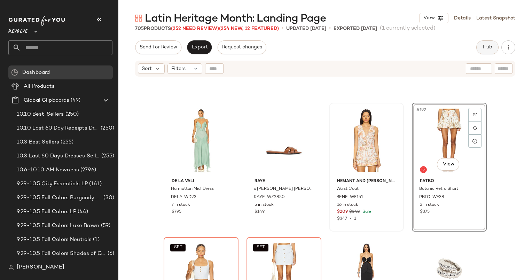
click at [485, 49] on span "Hub" at bounding box center [487, 48] width 10 height 6
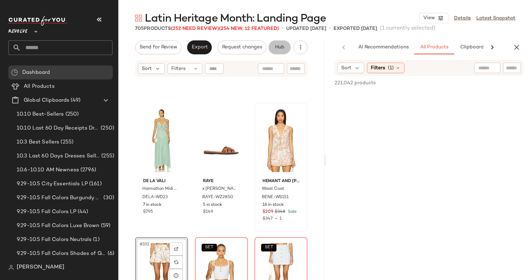
scroll to position [0, 36]
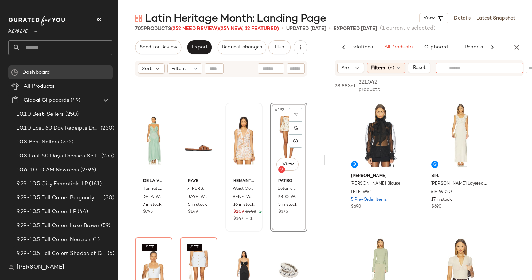
click at [487, 66] on input "text" at bounding box center [479, 67] width 61 height 7
click at [447, 79] on div "28,883 of 221,042 products • 0 selected Add to Top Add to Bottom Deselect All" at bounding box center [429, 87] width 206 height 22
click at [482, 67] on input "text" at bounding box center [487, 67] width 18 height 7
type input "**********"
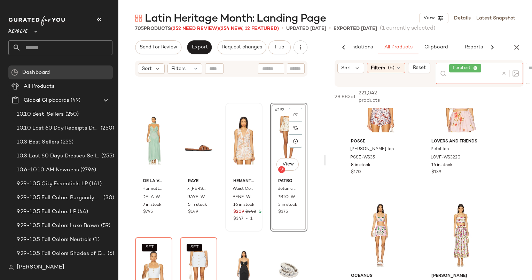
scroll to position [82, 0]
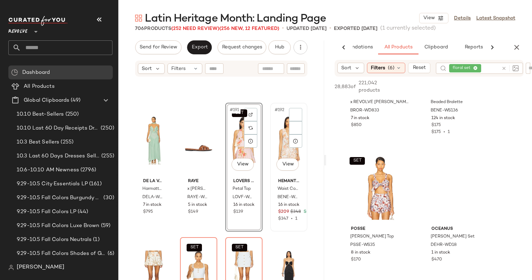
click at [283, 127] on div "#192 View" at bounding box center [288, 140] width 32 height 70
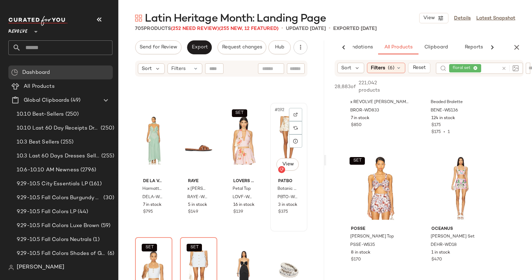
click at [278, 127] on div "#192 View" at bounding box center [288, 140] width 32 height 70
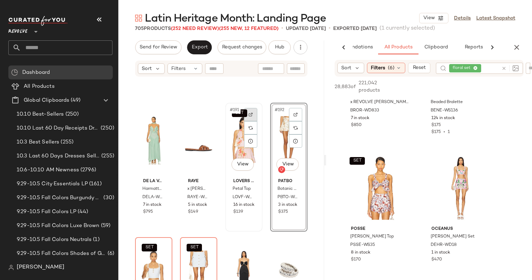
click at [251, 118] on div at bounding box center [250, 114] width 13 height 13
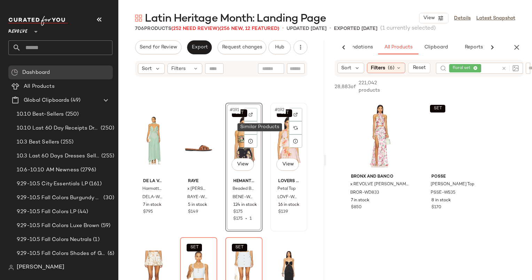
click at [280, 127] on div "SET #192 View" at bounding box center [288, 140] width 32 height 70
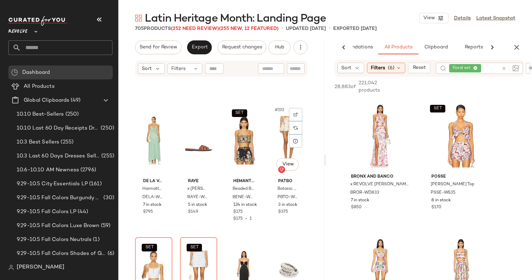
click at [280, 127] on div "#192 View" at bounding box center [288, 140] width 32 height 70
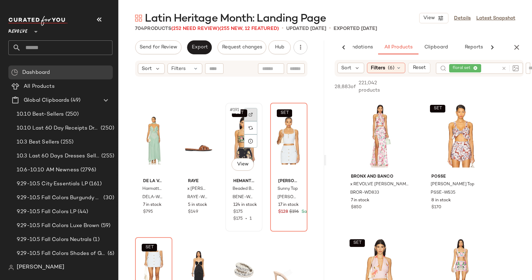
click at [248, 117] on div at bounding box center [250, 114] width 13 height 13
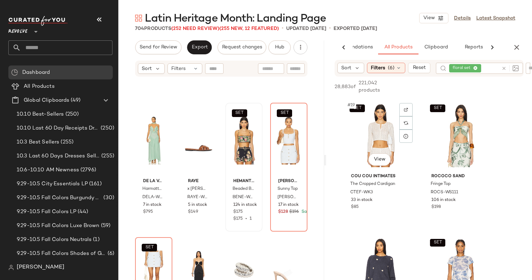
scroll to position [1210, 0]
click at [505, 70] on div at bounding box center [509, 68] width 17 height 6
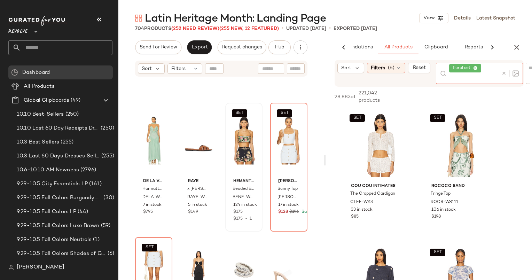
click at [505, 71] on icon at bounding box center [503, 73] width 5 height 5
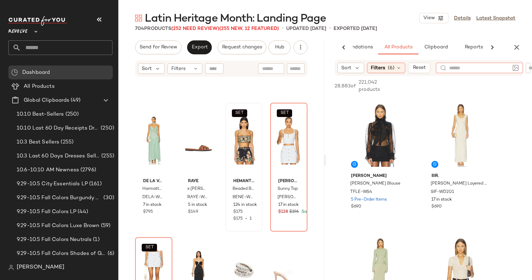
click at [461, 69] on input "text" at bounding box center [479, 67] width 61 height 7
click at [518, 69] on div at bounding box center [512, 68] width 18 height 10
type input "******"
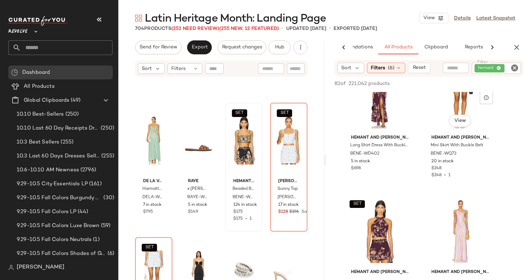
scroll to position [1646, 0]
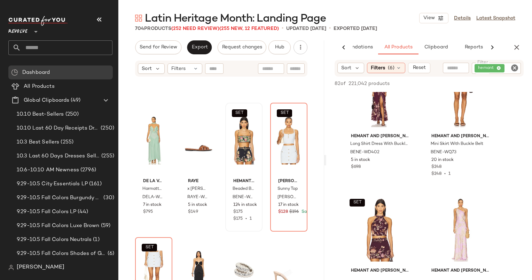
click at [513, 70] on icon "Clear Filter" at bounding box center [514, 68] width 8 height 8
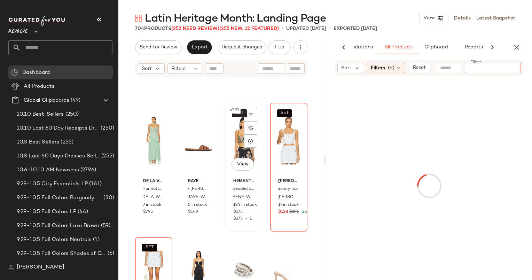
click at [241, 114] on button "SET" at bounding box center [239, 113] width 15 height 8
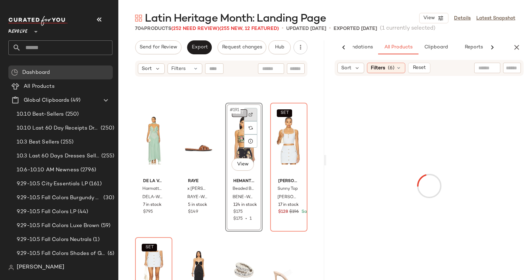
click at [248, 114] on img at bounding box center [250, 114] width 4 height 4
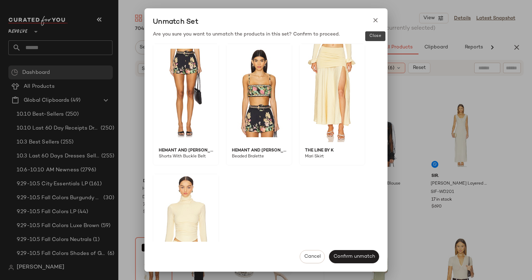
click at [374, 19] on icon at bounding box center [375, 20] width 7 height 7
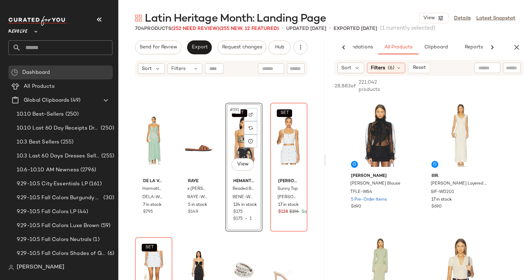
click at [511, 69] on input "text" at bounding box center [512, 67] width 12 height 7
type input "**********"
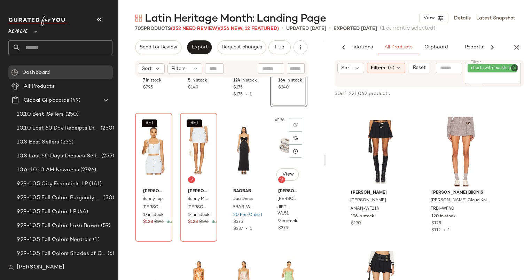
scroll to position [6419, 0]
click at [516, 66] on icon "Clear Filter" at bounding box center [514, 68] width 8 height 8
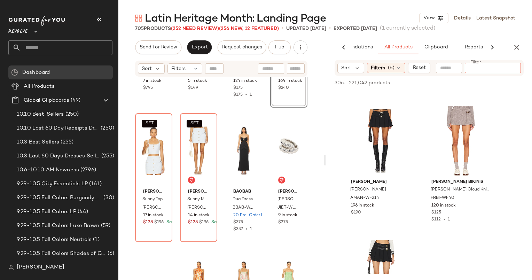
click at [451, 71] on input "text" at bounding box center [449, 67] width 18 height 7
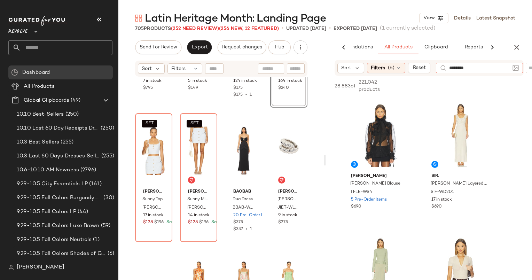
type input "*********"
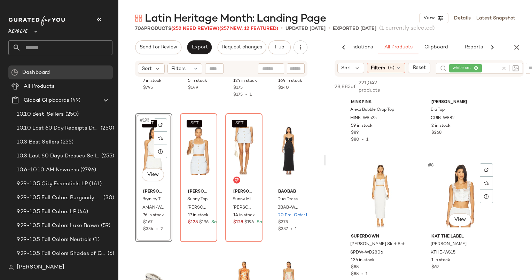
scroll to position [343, 0]
click at [160, 123] on img at bounding box center [160, 125] width 4 height 4
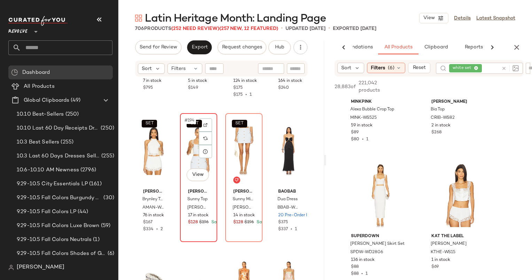
click at [190, 131] on div "SET #194 View" at bounding box center [198, 151] width 32 height 70
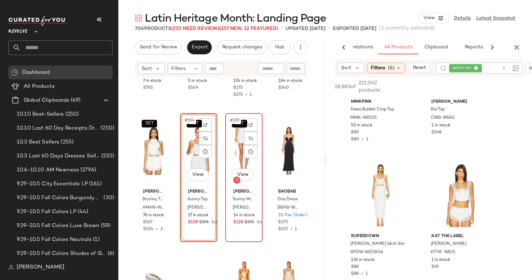
click at [234, 131] on div "SET #195 View" at bounding box center [244, 151] width 32 height 70
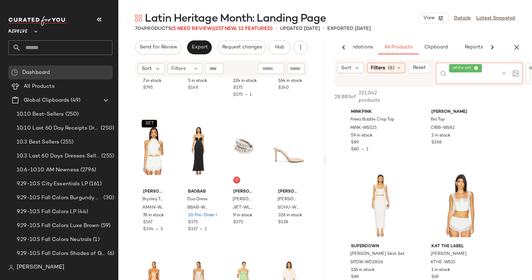
click at [505, 68] on div at bounding box center [508, 73] width 20 height 21
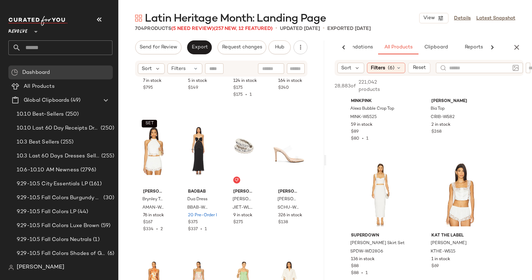
click at [510, 96] on div "28,883 of 221,042 products • 0 selected Add to Top Add to Bottom Deselect All" at bounding box center [429, 87] width 206 height 22
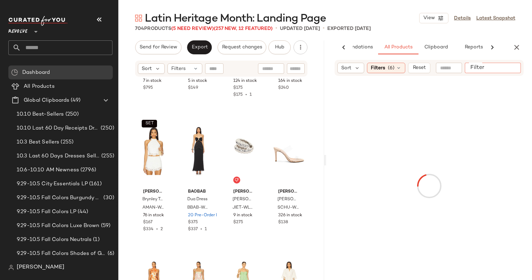
click at [508, 71] on div at bounding box center [493, 68] width 56 height 10
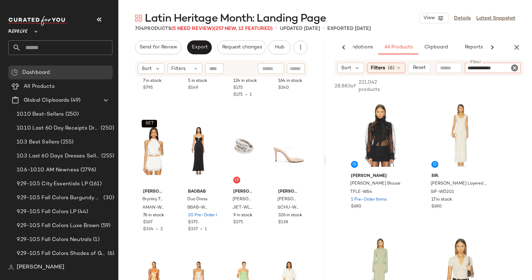
type input "**********"
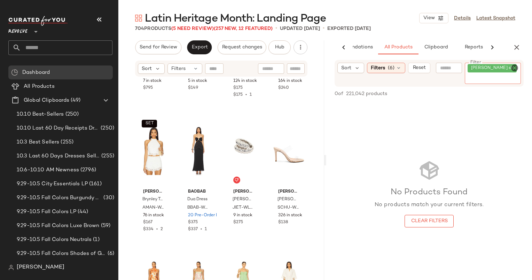
click at [514, 69] on icon "Clear Filter" at bounding box center [514, 68] width 8 height 8
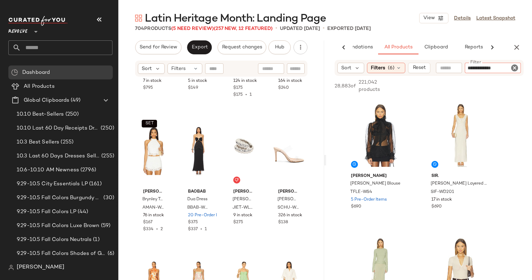
type input "**********"
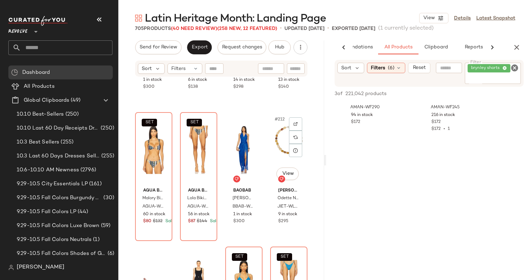
scroll to position [6958, 0]
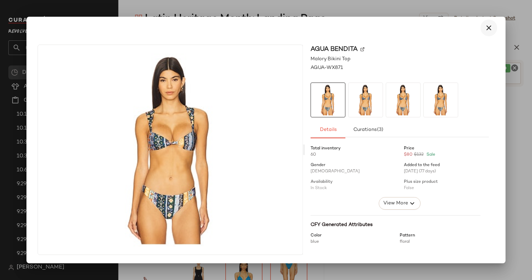
click at [490, 28] on icon "button" at bounding box center [488, 28] width 8 height 8
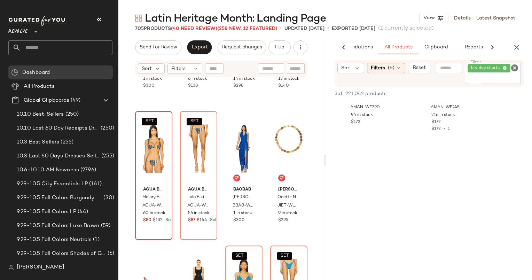
click at [514, 68] on icon "Clear Filter" at bounding box center [514, 68] width 8 height 8
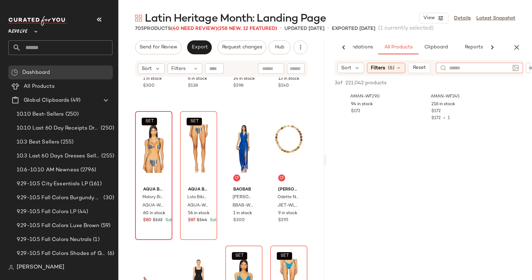
click at [438, 67] on div at bounding box center [479, 68] width 87 height 10
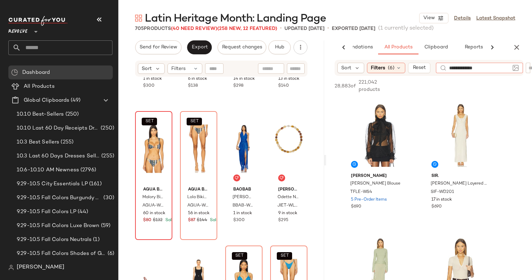
type input "**********"
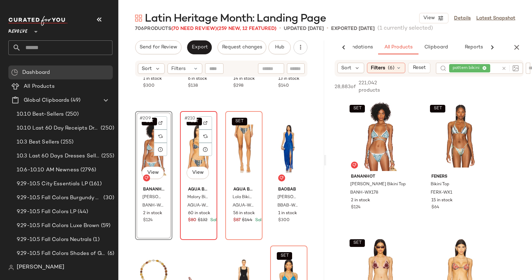
click at [185, 132] on div "SET #210 View" at bounding box center [198, 148] width 32 height 70
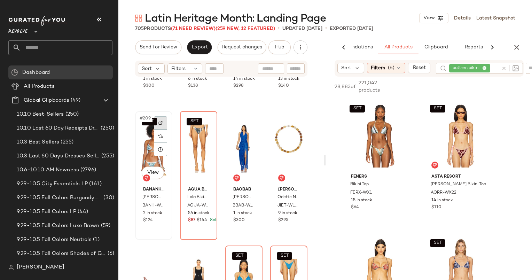
click at [164, 121] on div at bounding box center [160, 122] width 13 height 13
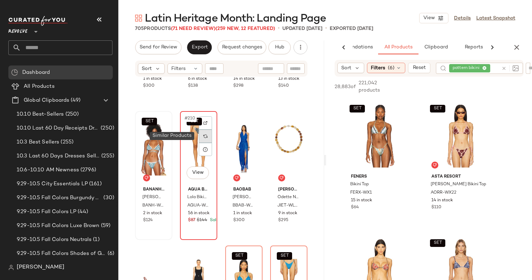
click at [203, 136] on img at bounding box center [205, 136] width 4 height 4
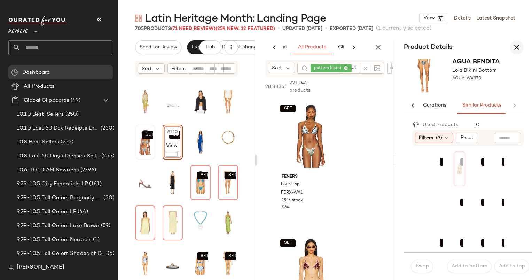
scroll to position [0, 90]
click at [513, 46] on icon "button" at bounding box center [516, 47] width 8 height 8
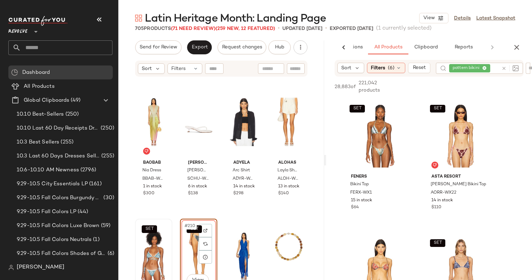
scroll to position [6985, 0]
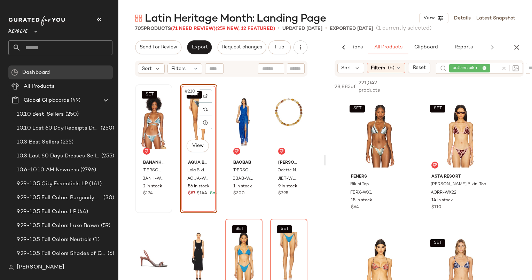
click at [190, 113] on div "SET #210 View" at bounding box center [198, 122] width 32 height 70
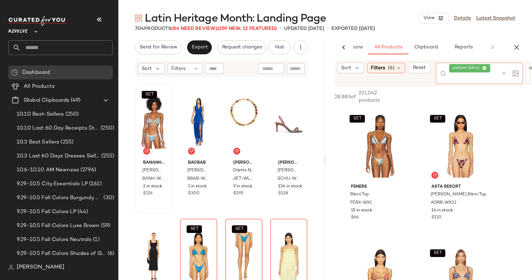
click at [504, 64] on div at bounding box center [508, 73] width 20 height 21
click at [504, 73] on icon at bounding box center [503, 73] width 5 height 5
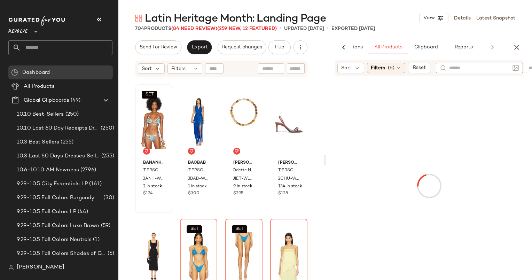
click at [531, 68] on html "Revolve ** Dashboard All Products Global Clipboards (49) 10.10 Best-Sellers (25…" at bounding box center [266, 140] width 532 height 280
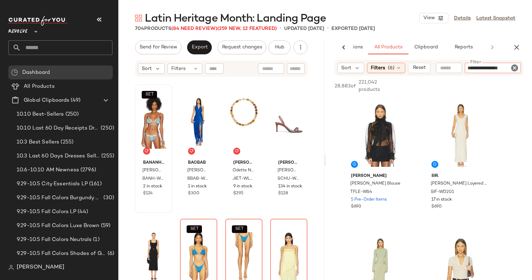
type input "**********"
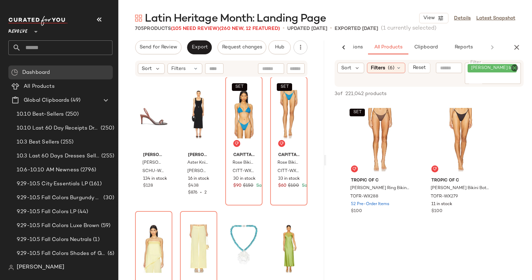
scroll to position [7128, 0]
click at [515, 67] on icon "Clear Filter" at bounding box center [514, 68] width 8 height 8
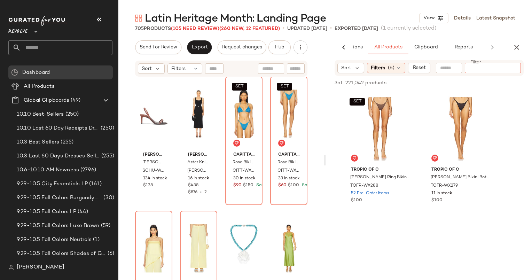
click at [446, 73] on div at bounding box center [449, 68] width 26 height 10
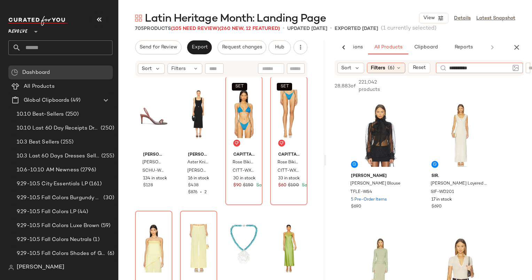
type input "**********"
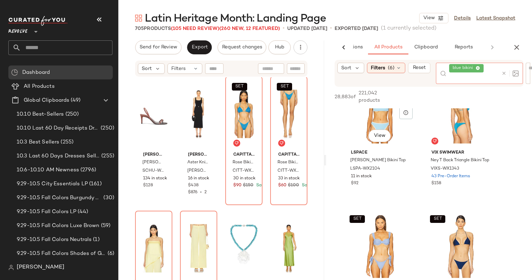
scroll to position [95, 0]
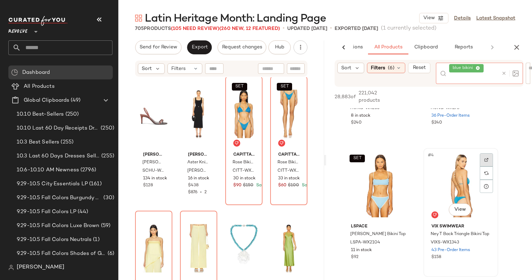
click at [488, 160] on div at bounding box center [486, 173] width 13 height 40
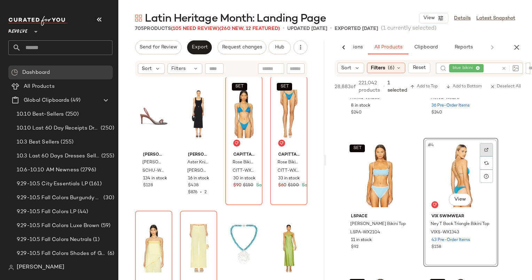
click at [486, 151] on div at bounding box center [486, 149] width 13 height 13
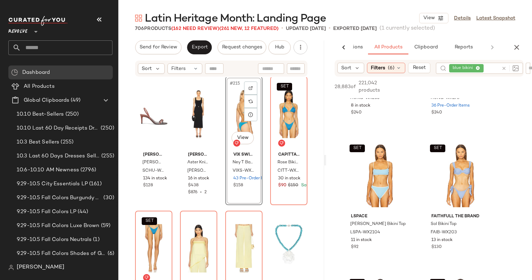
click at [507, 69] on div at bounding box center [508, 68] width 20 height 11
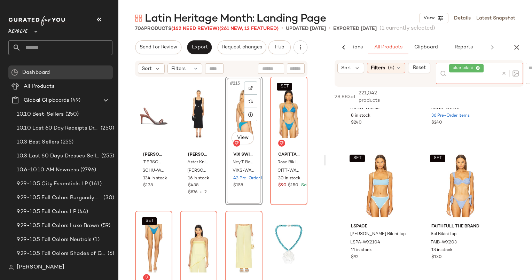
click at [505, 74] on icon at bounding box center [503, 73] width 5 height 5
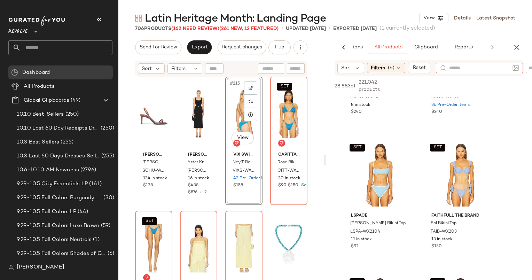
click at [529, 71] on div "Sort Filters (6) Reset" at bounding box center [429, 68] width 206 height 16
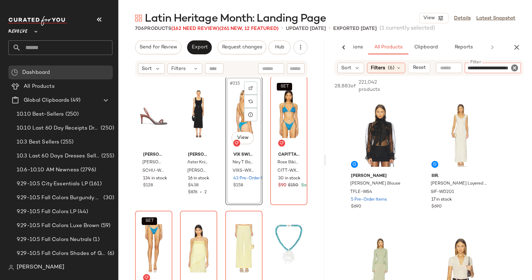
type input "**********"
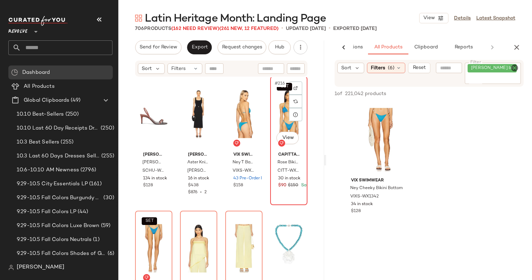
click at [276, 109] on div "SET #216 View" at bounding box center [288, 114] width 32 height 70
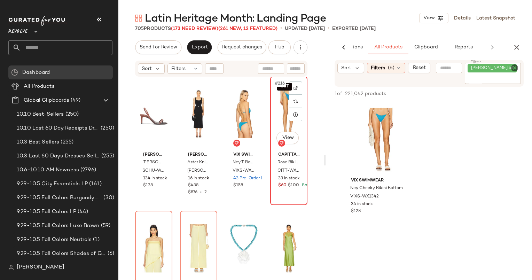
click at [275, 94] on div "SET #216 View" at bounding box center [288, 114] width 32 height 70
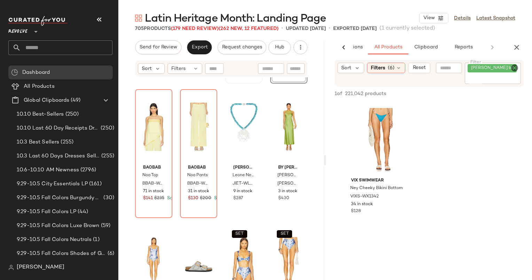
scroll to position [7250, 0]
click at [511, 68] on icon "Clear Filter" at bounding box center [514, 68] width 8 height 8
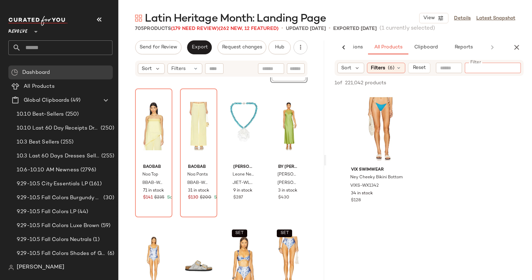
click at [451, 71] on input "text" at bounding box center [449, 67] width 18 height 7
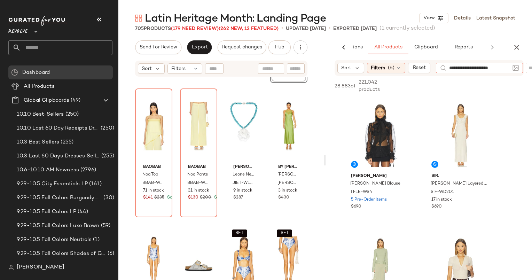
type input "**********"
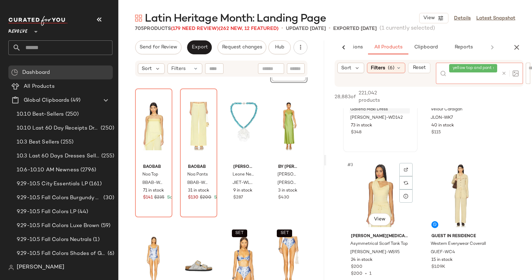
scroll to position [114, 0]
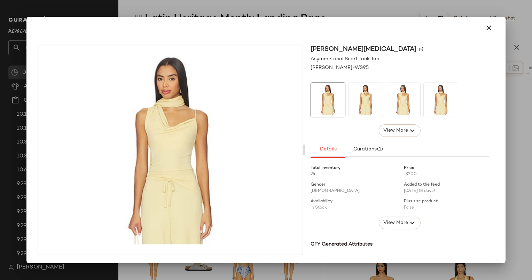
click at [493, 26] on button "button" at bounding box center [488, 27] width 17 height 17
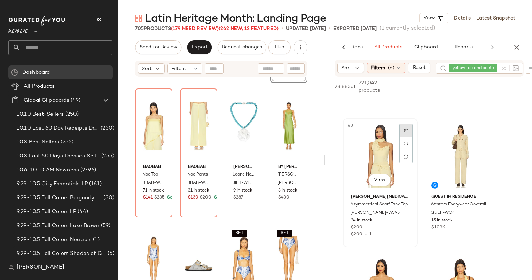
click at [406, 132] on div at bounding box center [405, 130] width 13 height 13
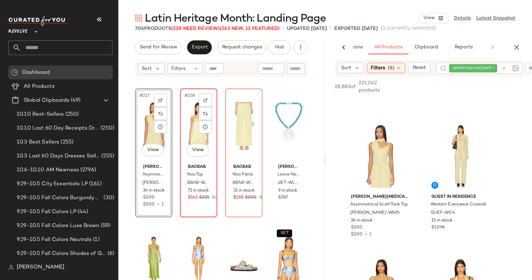
click at [190, 121] on div "#218 View" at bounding box center [198, 126] width 32 height 70
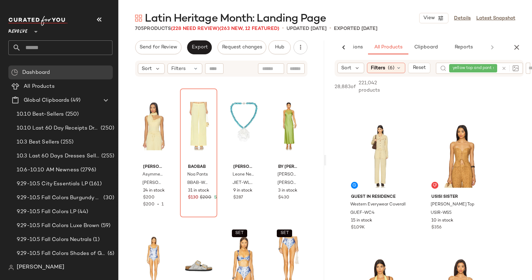
click at [501, 69] on div at bounding box center [508, 68] width 20 height 11
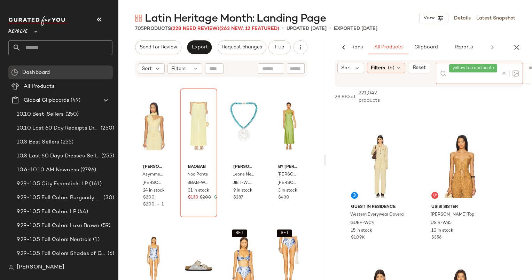
click at [505, 71] on icon at bounding box center [503, 73] width 5 height 5
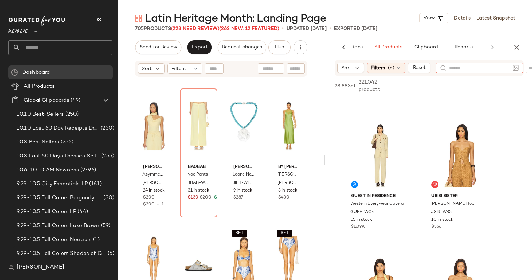
click at [519, 88] on div at bounding box center [474, 86] width 97 height 8
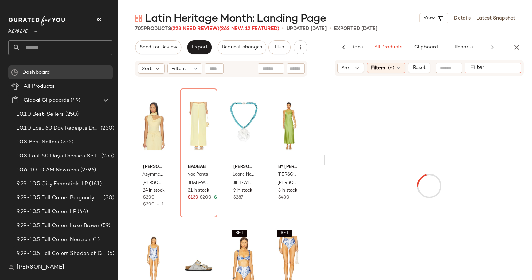
click at [511, 69] on input "Filter" at bounding box center [496, 67] width 59 height 7
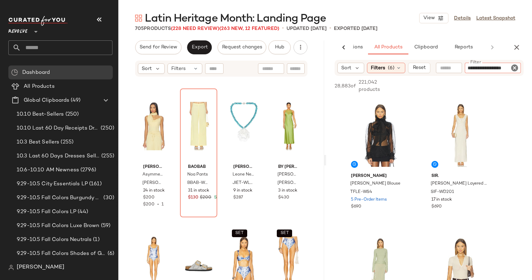
type input "**********"
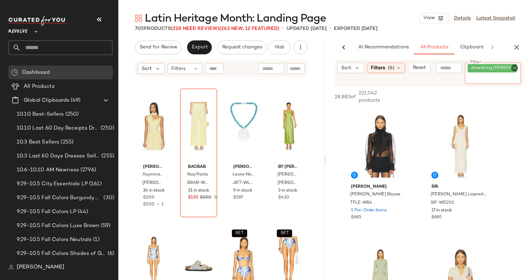
scroll to position [0, 46]
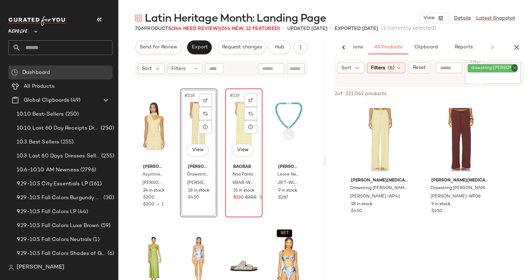
click at [231, 134] on div "#219 View" at bounding box center [244, 126] width 32 height 70
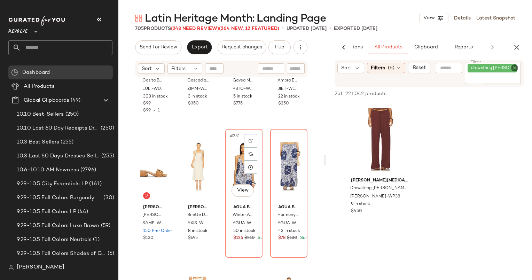
scroll to position [7613, 0]
click at [234, 148] on div "#231 View" at bounding box center [244, 166] width 32 height 70
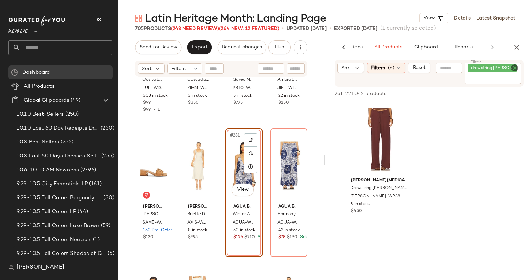
click at [514, 70] on icon "Clear Filter" at bounding box center [514, 68] width 8 height 8
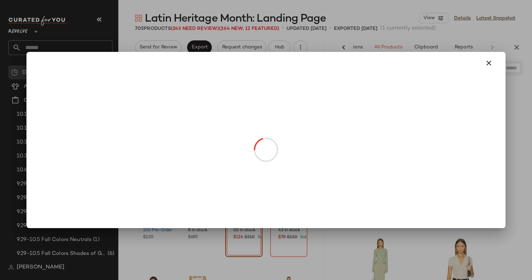
click at [242, 186] on body "Revolve ** Dashboard All Products Global Clipboards (49) 10.10 Best-Sellers (25…" at bounding box center [266, 140] width 532 height 280
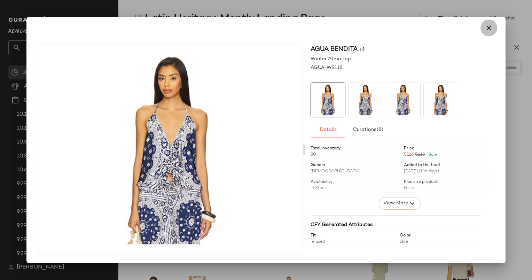
click at [488, 27] on icon "button" at bounding box center [488, 28] width 8 height 8
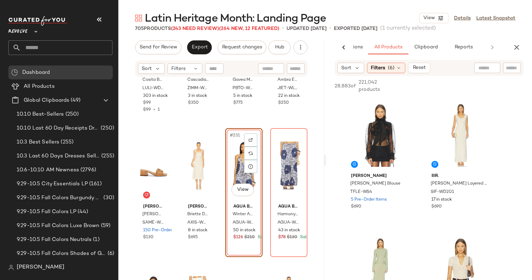
click at [481, 68] on input "text" at bounding box center [487, 67] width 18 height 7
type input "*"
type input "**********"
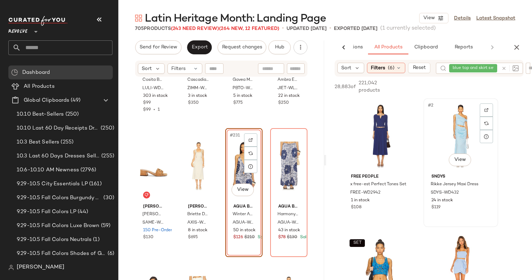
click at [465, 161] on div "#2 View" at bounding box center [461, 136] width 70 height 70
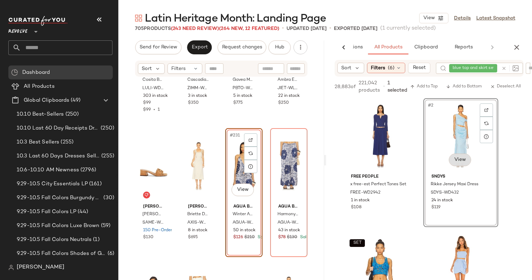
click at [465, 161] on body "Revolve ** Dashboard All Products Global Clipboards (49) 10.10 Best-Sellers (25…" at bounding box center [266, 140] width 532 height 280
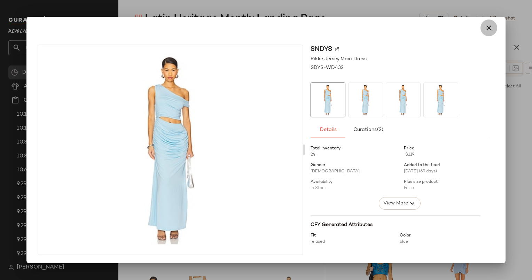
click at [487, 31] on icon "button" at bounding box center [488, 28] width 8 height 8
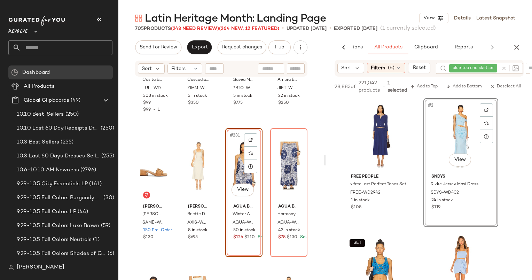
click at [498, 64] on div at bounding box center [508, 68] width 20 height 11
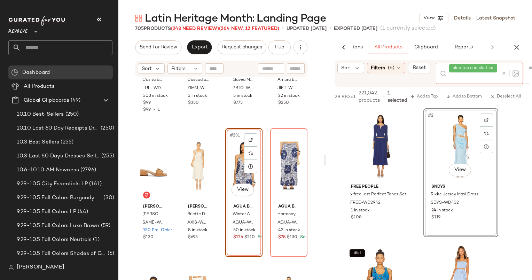
click at [504, 72] on icon at bounding box center [503, 73] width 5 height 5
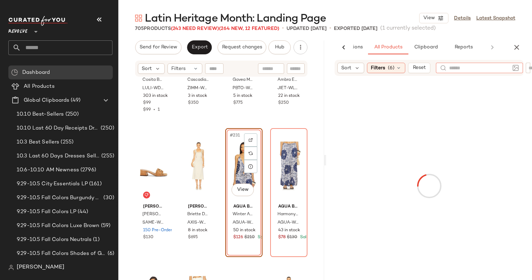
click at [516, 99] on div at bounding box center [428, 185] width 203 height 217
click at [505, 68] on div at bounding box center [512, 68] width 18 height 10
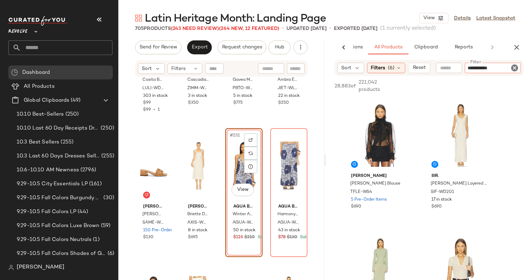
type input "**********"
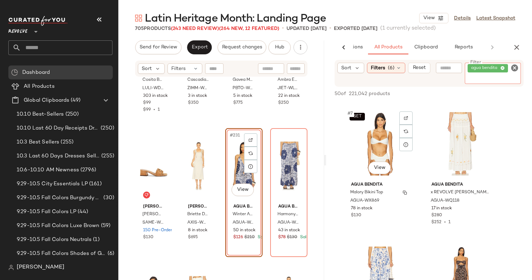
scroll to position [530, 0]
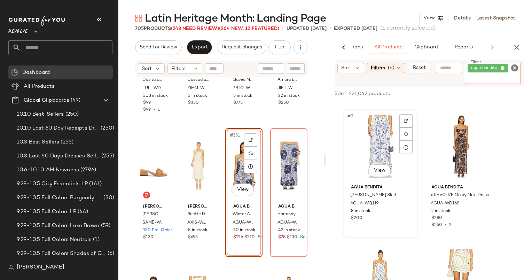
click at [409, 120] on div at bounding box center [405, 120] width 13 height 13
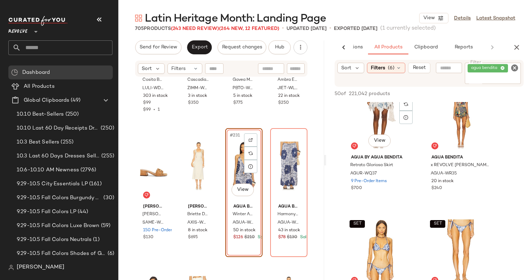
scroll to position [1078, 0]
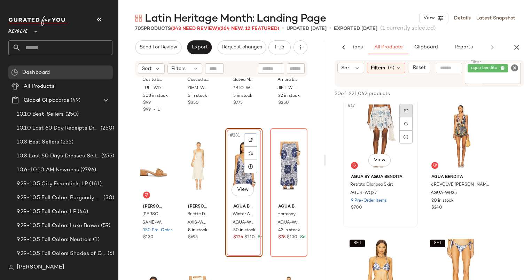
click at [408, 106] on div at bounding box center [405, 110] width 13 height 13
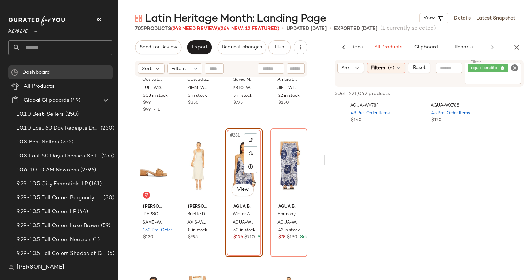
scroll to position [2106, 0]
click at [518, 65] on icon "Clear Filter" at bounding box center [514, 68] width 8 height 8
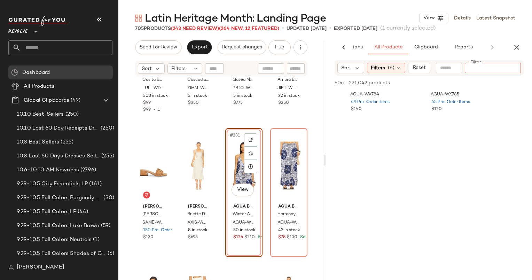
click at [450, 75] on div "Sort Filters (6) Reset Filter Filter" at bounding box center [428, 68] width 189 height 16
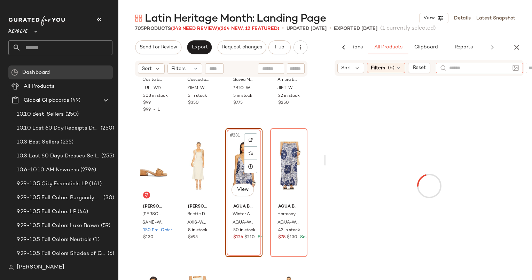
click at [490, 70] on input "text" at bounding box center [479, 67] width 61 height 7
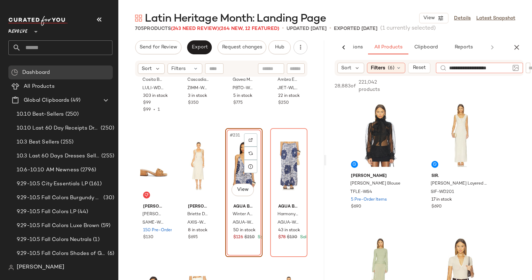
type input "**********"
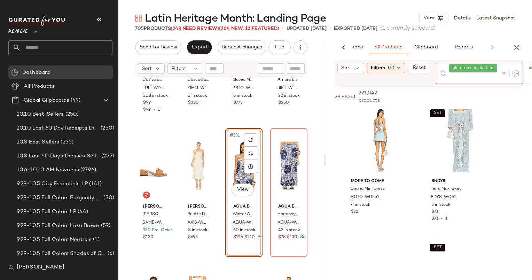
scroll to position [1889, 0]
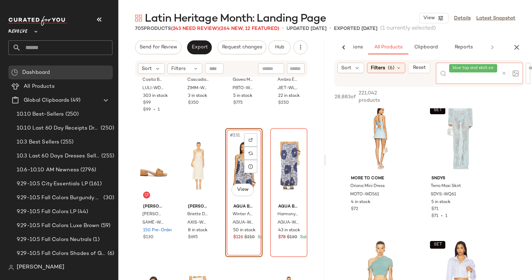
click at [505, 71] on icon at bounding box center [503, 73] width 5 height 5
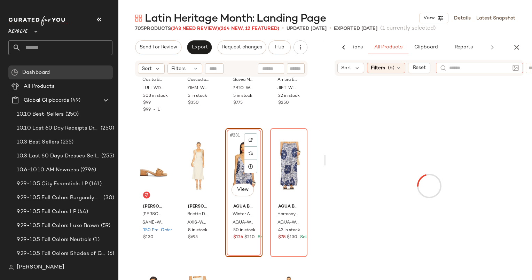
click at [454, 62] on div "Sort Filters (6) Reset" at bounding box center [428, 68] width 189 height 16
click at [490, 70] on input "text" at bounding box center [487, 67] width 18 height 7
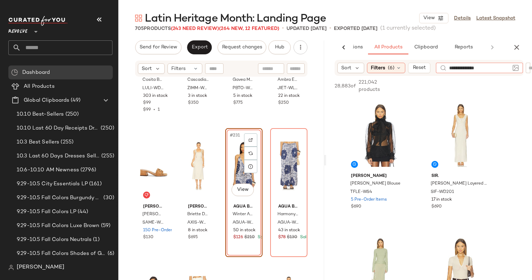
type input "**********"
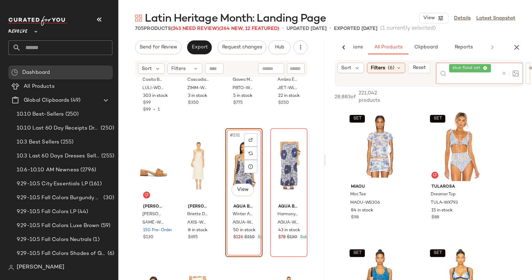
click at [503, 72] on icon at bounding box center [503, 73] width 5 height 5
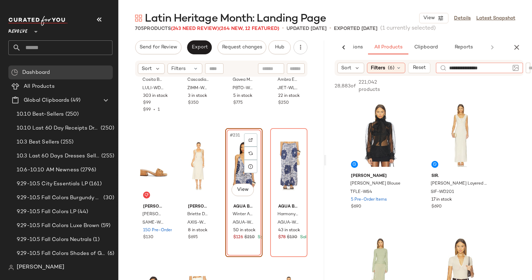
type input "**********"
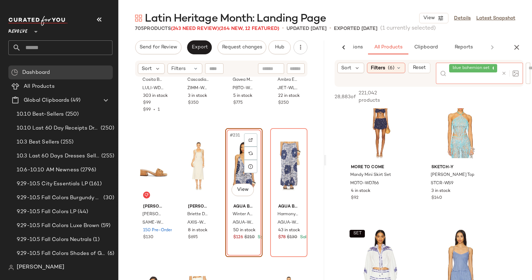
scroll to position [0, 0]
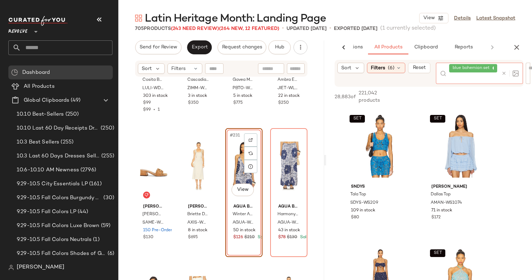
click at [505, 75] on icon at bounding box center [503, 73] width 5 height 5
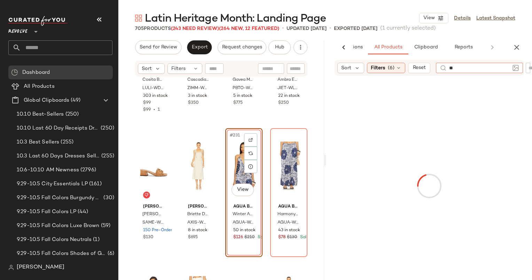
type input "*"
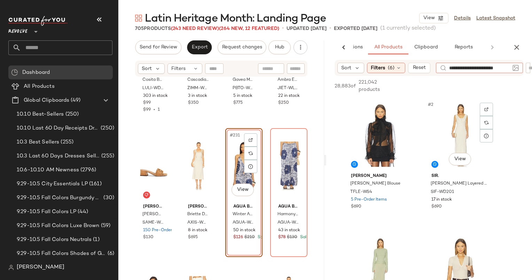
type input "**********"
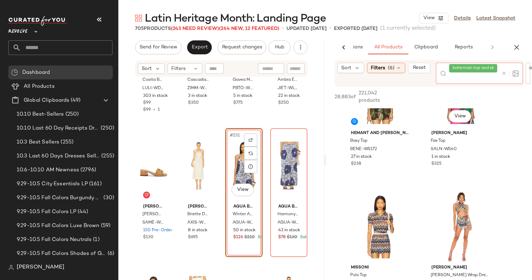
scroll to position [4223, 0]
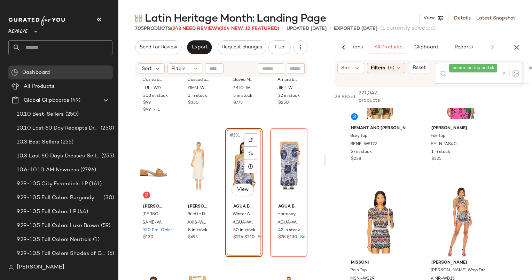
click at [501, 71] on div at bounding box center [508, 73] width 20 height 21
click at [503, 71] on icon at bounding box center [503, 73] width 5 height 5
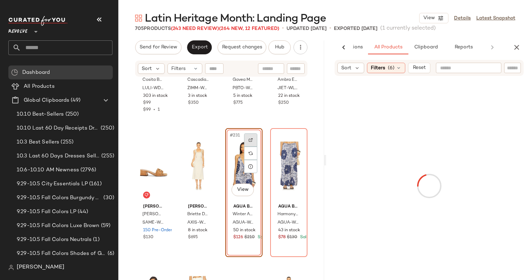
click at [249, 137] on div at bounding box center [250, 139] width 13 height 13
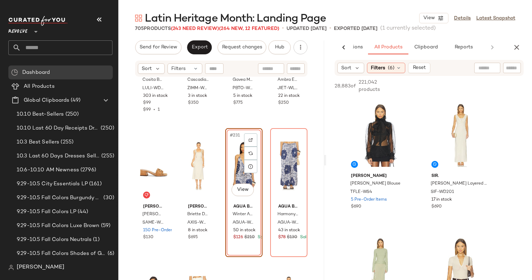
click at [516, 68] on input "text" at bounding box center [512, 67] width 12 height 7
type input "********"
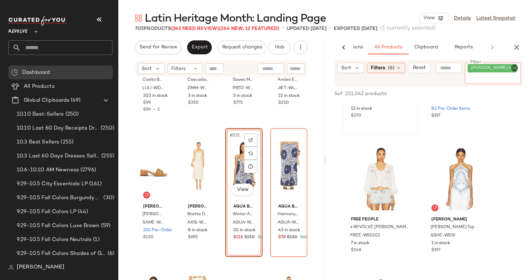
scroll to position [93, 0]
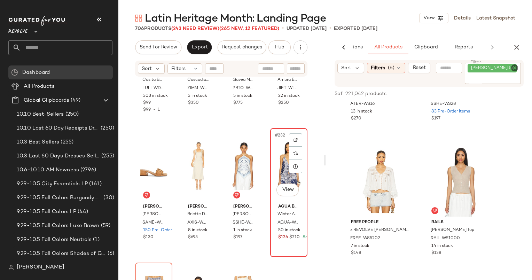
click at [276, 152] on div "#232 View" at bounding box center [288, 166] width 32 height 70
click at [451, 71] on input "text" at bounding box center [449, 67] width 18 height 7
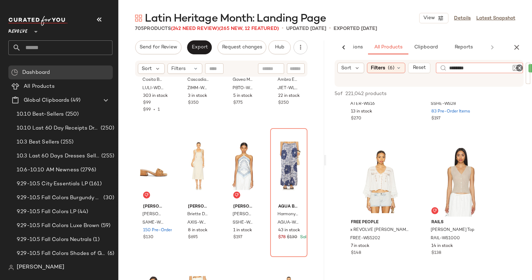
type input "*********"
click at [481, 68] on input "*********" at bounding box center [479, 67] width 61 height 7
click at [502, 107] on div "Auteur Studio [PERSON_NAME] Top [PERSON_NAME]-WS16 13 in stock $270 SET [PERSON…" at bounding box center [429, 140] width 206 height 263
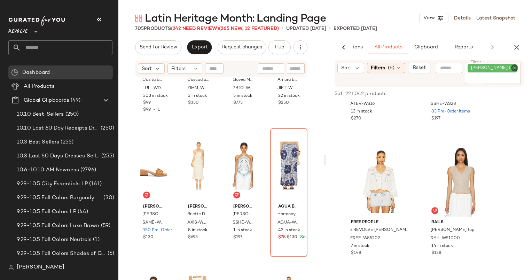
click at [519, 67] on div "[PERSON_NAME] top" at bounding box center [493, 73] width 56 height 21
click at [514, 69] on icon "Clear Filter" at bounding box center [514, 68] width 8 height 8
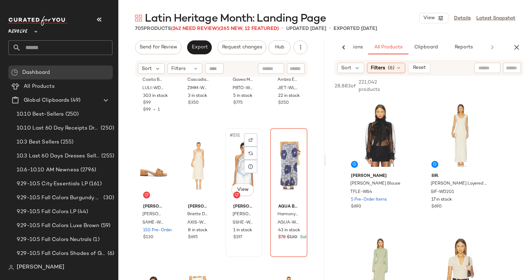
click at [235, 183] on div "#231 View" at bounding box center [244, 166] width 32 height 70
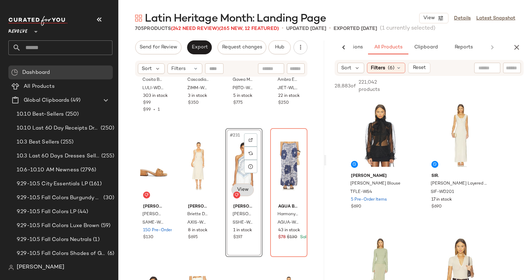
click at [239, 192] on body "Revolve ** Dashboard All Products Global Clipboards (49) 10.10 Best-Sellers (25…" at bounding box center [266, 140] width 532 height 280
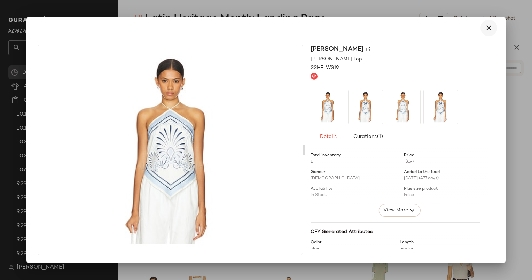
click at [493, 27] on button "button" at bounding box center [488, 27] width 17 height 17
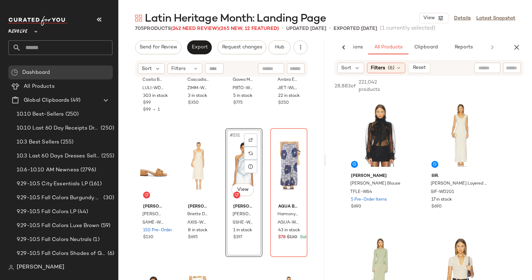
click at [512, 65] on input "text" at bounding box center [512, 67] width 12 height 7
type input "**********"
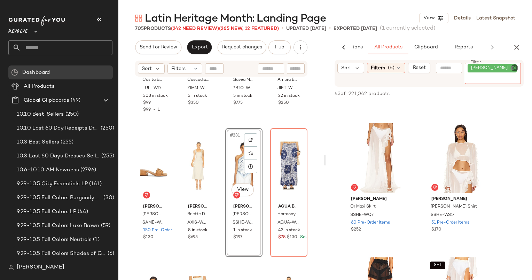
scroll to position [2400, 0]
click at [406, 134] on img at bounding box center [406, 132] width 4 height 4
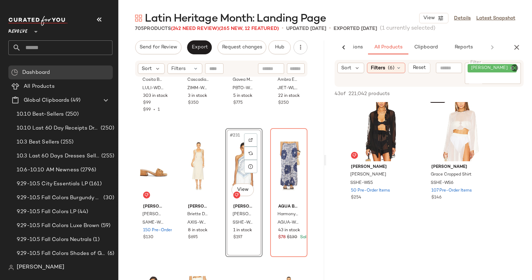
scroll to position [2698, 0]
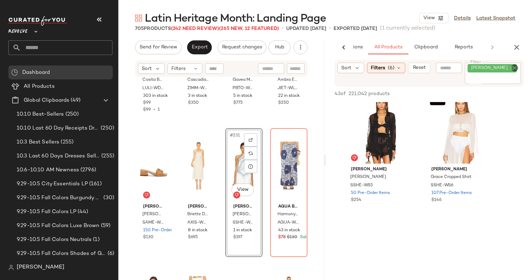
click at [520, 63] on div "[PERSON_NAME]" at bounding box center [493, 73] width 56 height 21
click at [518, 66] on icon "Clear Filter" at bounding box center [514, 68] width 8 height 8
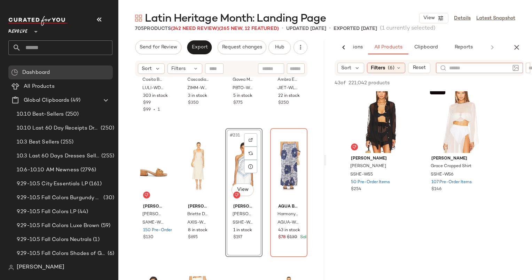
click at [455, 64] on input "text" at bounding box center [479, 67] width 61 height 7
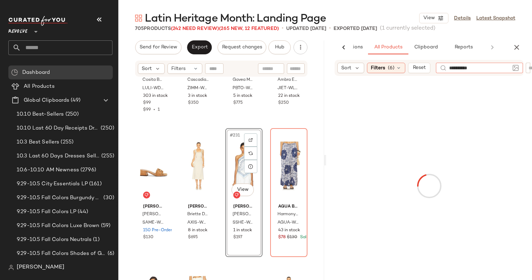
type input "**********"
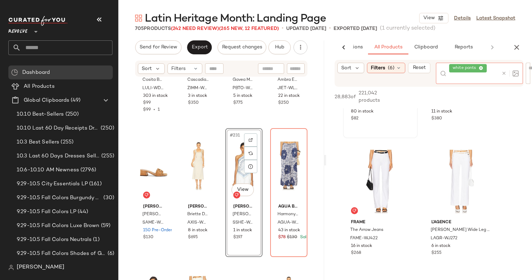
scroll to position [99, 0]
click at [498, 68] on div at bounding box center [508, 73] width 20 height 21
click at [503, 72] on icon at bounding box center [503, 73] width 5 height 5
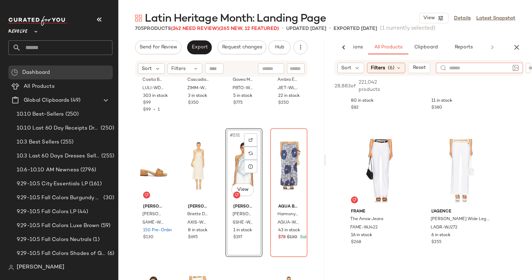
click at [507, 76] on div "28,883 of 221,042 products • 0 selected Add to Top Add to Bottom Deselect All" at bounding box center [429, 87] width 206 height 22
click at [476, 74] on div "Sort Filters (6) Reset" at bounding box center [428, 68] width 189 height 16
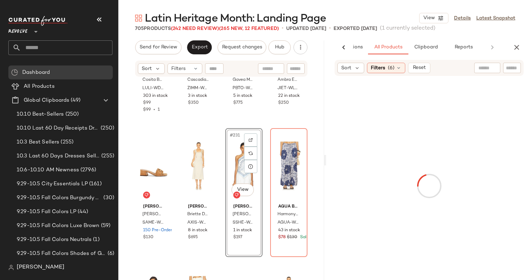
click at [484, 71] on input "text" at bounding box center [487, 67] width 18 height 7
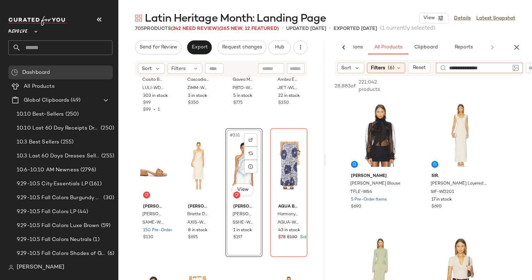
type input "**********"
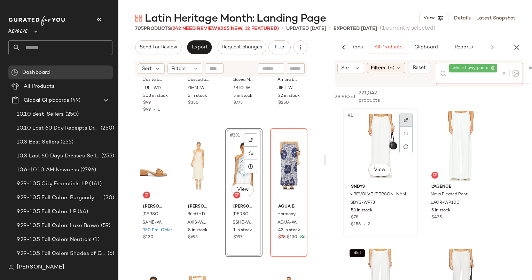
click at [404, 121] on div at bounding box center [405, 133] width 13 height 40
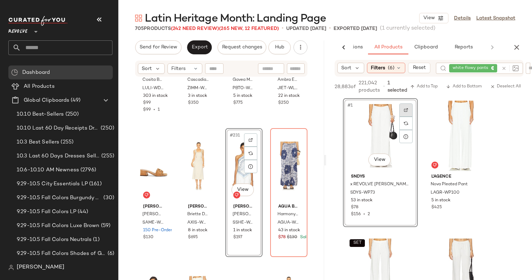
click at [401, 111] on div at bounding box center [405, 109] width 13 height 13
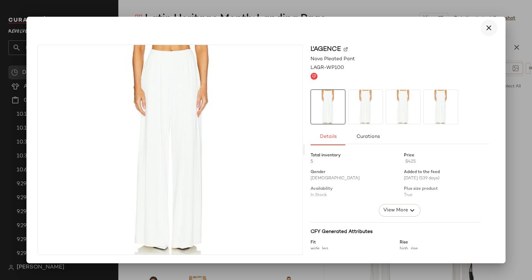
click at [485, 25] on icon "button" at bounding box center [488, 28] width 8 height 8
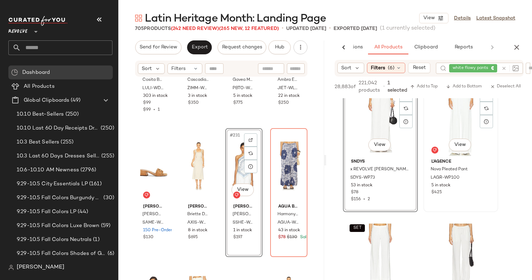
scroll to position [8, 0]
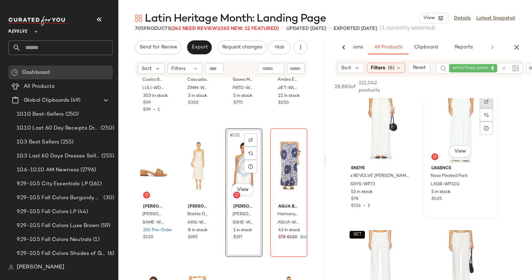
click at [484, 103] on img at bounding box center [486, 102] width 4 height 4
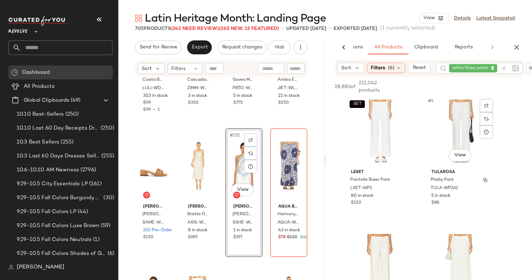
scroll to position [185, 0]
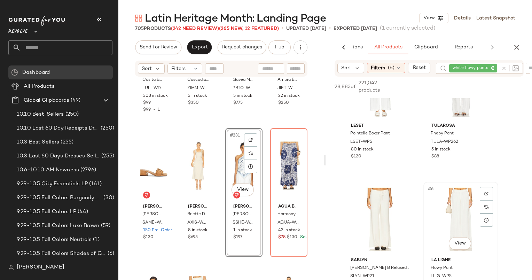
click at [485, 194] on img at bounding box center [486, 193] width 4 height 4
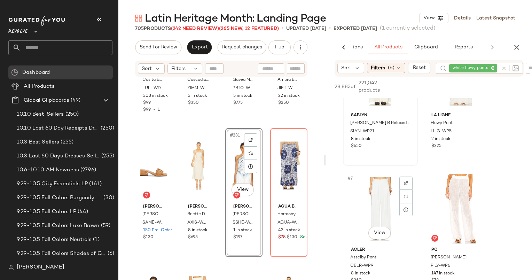
scroll to position [341, 0]
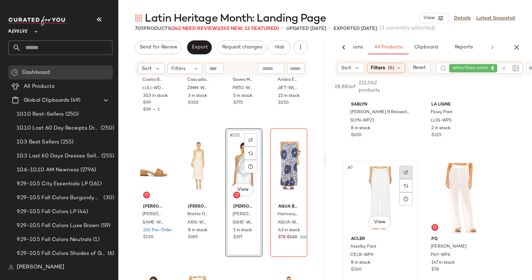
click at [404, 173] on img at bounding box center [406, 172] width 4 height 4
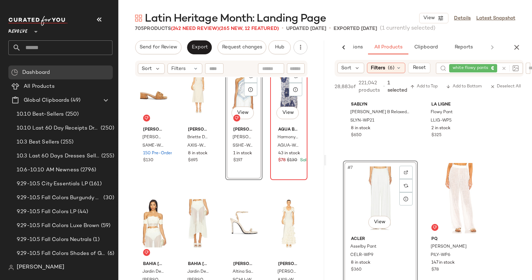
scroll to position [7691, 0]
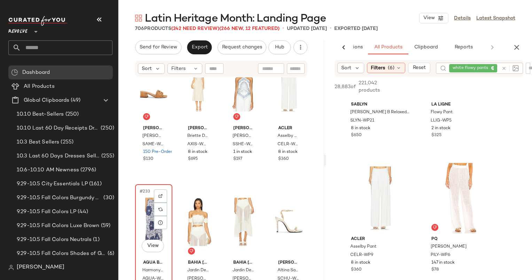
click at [139, 211] on div "#233 View" at bounding box center [153, 222] width 32 height 70
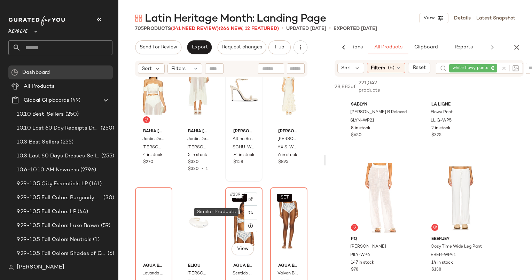
scroll to position [7937, 0]
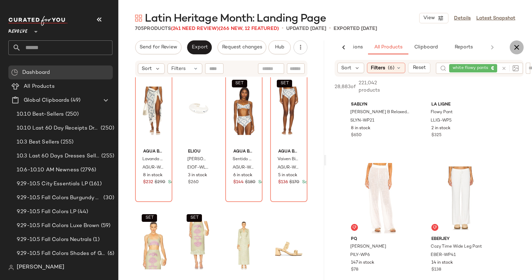
click at [515, 41] on button "button" at bounding box center [516, 47] width 14 height 14
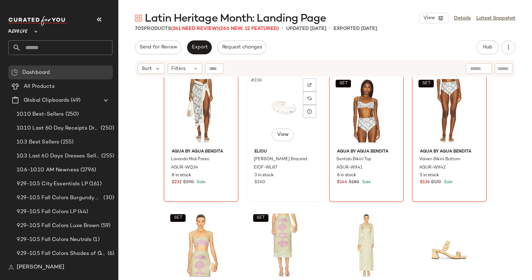
scroll to position [7845, 0]
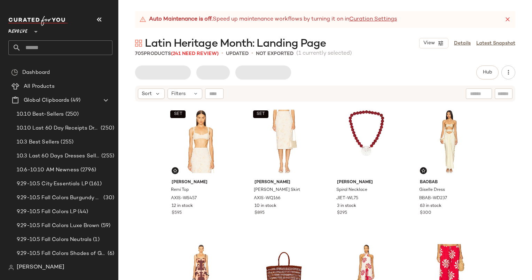
click at [511, 20] on icon at bounding box center [507, 19] width 7 height 7
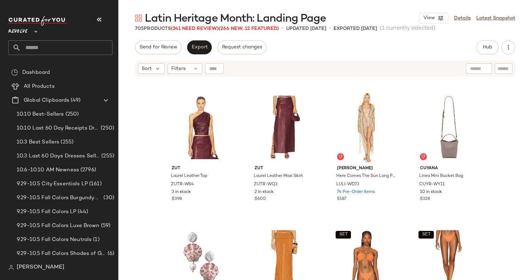
scroll to position [1914, 0]
